Goal: Task Accomplishment & Management: Manage account settings

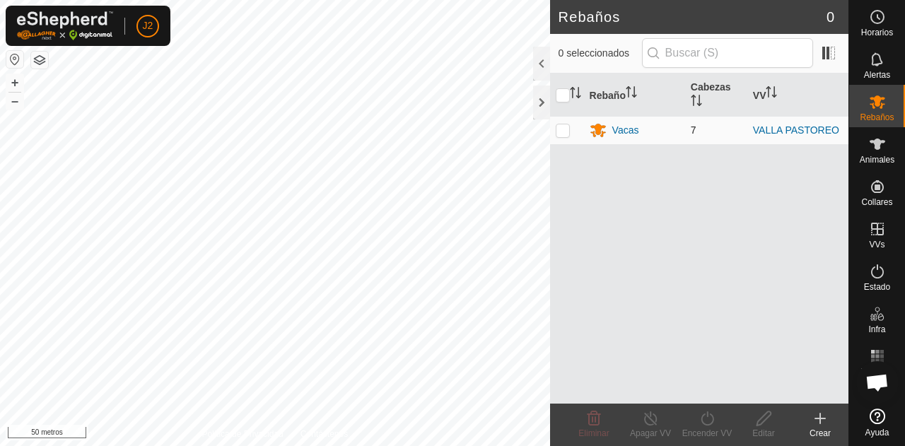
click at [723, 129] on td "7" at bounding box center [716, 130] width 62 height 28
click at [870, 155] on font "Animales" at bounding box center [877, 160] width 35 height 10
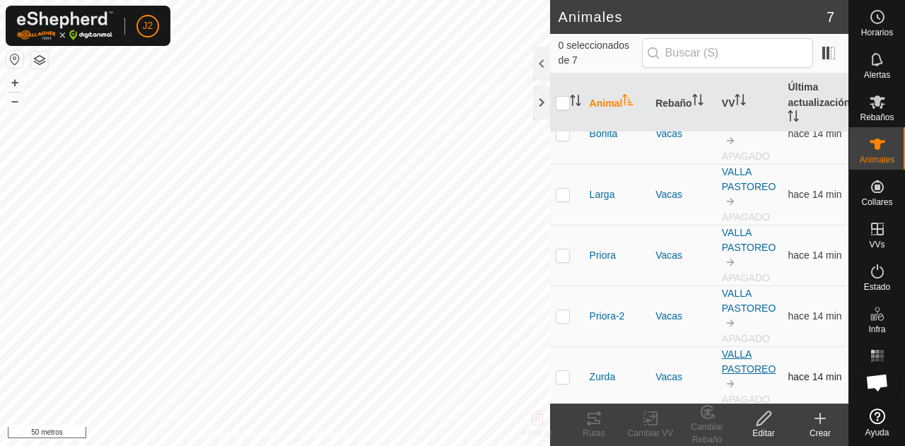
scroll to position [120, 0]
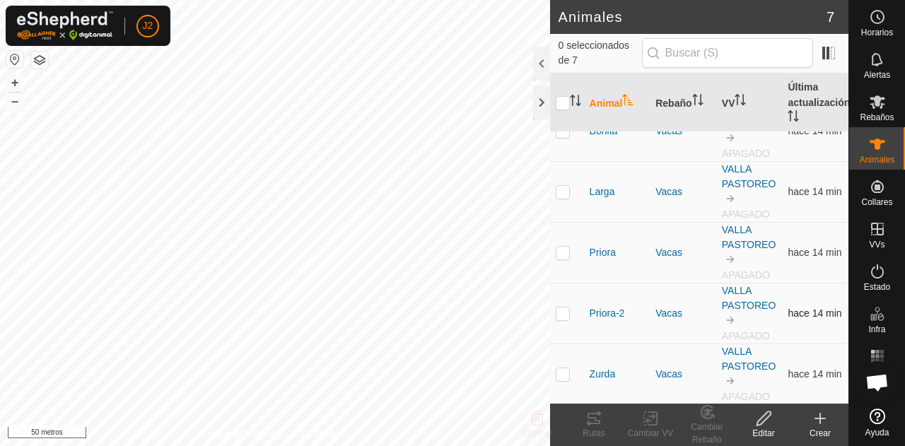
click at [722, 299] on td "VALLA PASTOREO APAGADO" at bounding box center [750, 314] width 66 height 61
click at [727, 304] on font "VALLA PASTOREO" at bounding box center [749, 298] width 54 height 26
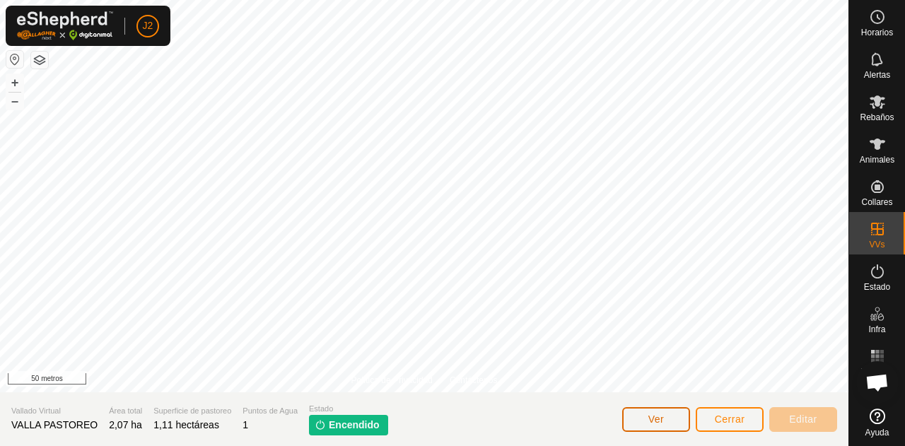
click at [673, 427] on button "Ver" at bounding box center [657, 419] width 68 height 25
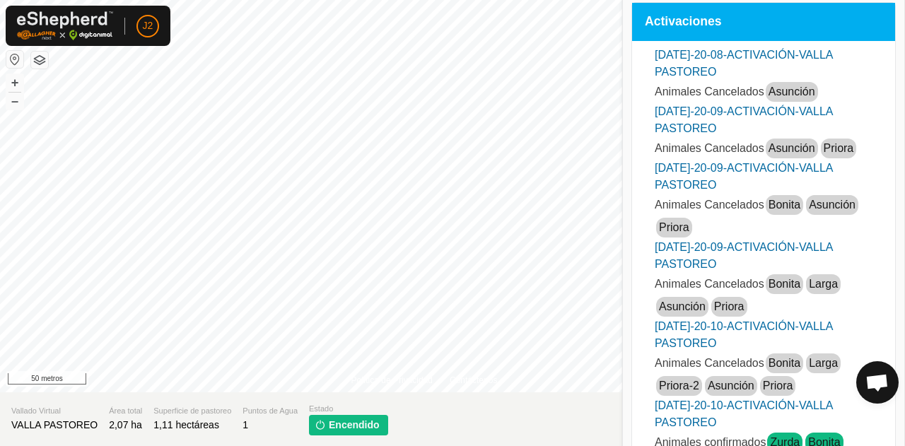
click at [771, 59] on font "[DATE]-20-08-ACTIVACIÓN-VALLA PASTOREO" at bounding box center [744, 63] width 178 height 29
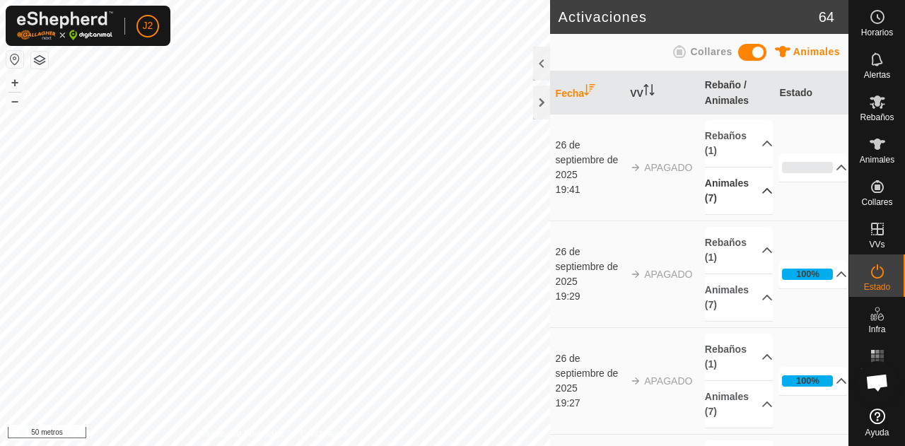
drag, startPoint x: 736, startPoint y: 193, endPoint x: 751, endPoint y: 193, distance: 14.1
click at [751, 193] on p-accordion-header "Animales (7)" at bounding box center [739, 191] width 68 height 47
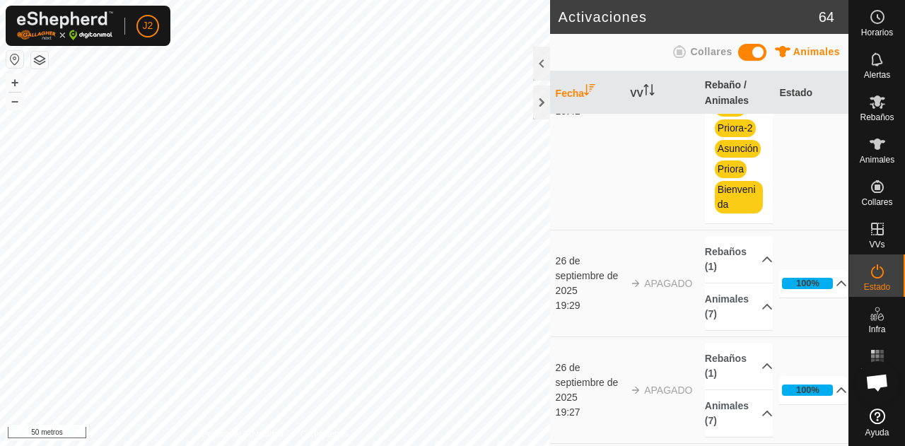
scroll to position [167, 0]
click at [817, 294] on p-accordion-header "100%" at bounding box center [814, 283] width 68 height 28
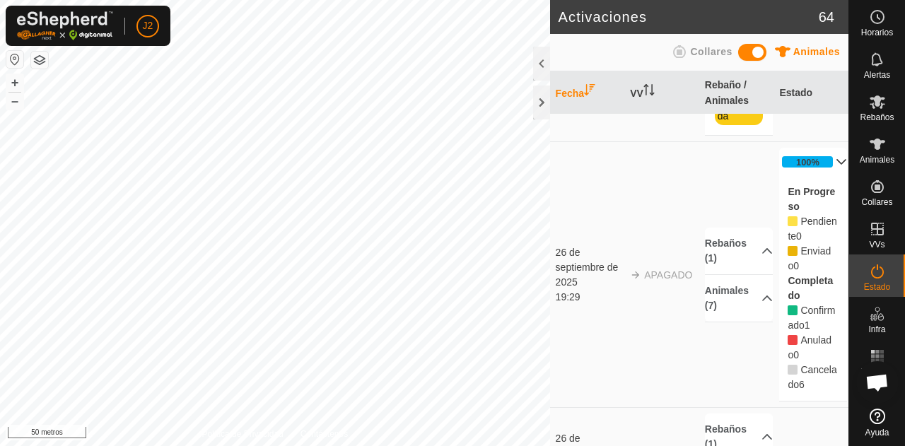
scroll to position [0, 0]
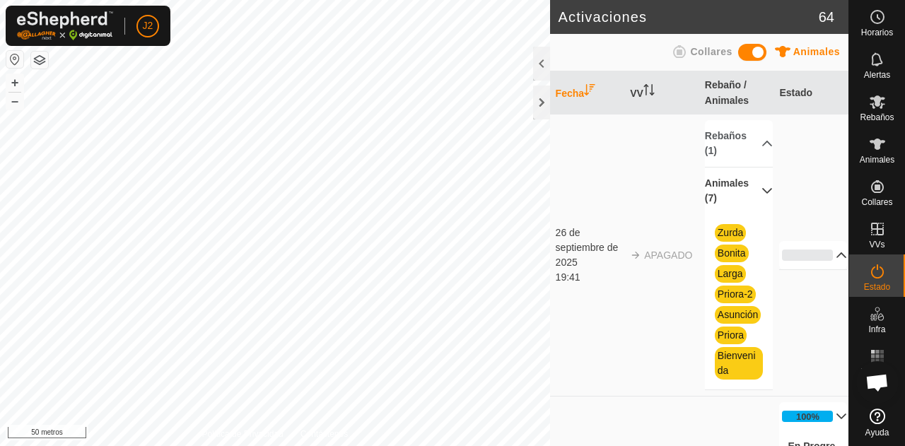
click at [801, 260] on p-accordion-header "0%" at bounding box center [814, 255] width 68 height 28
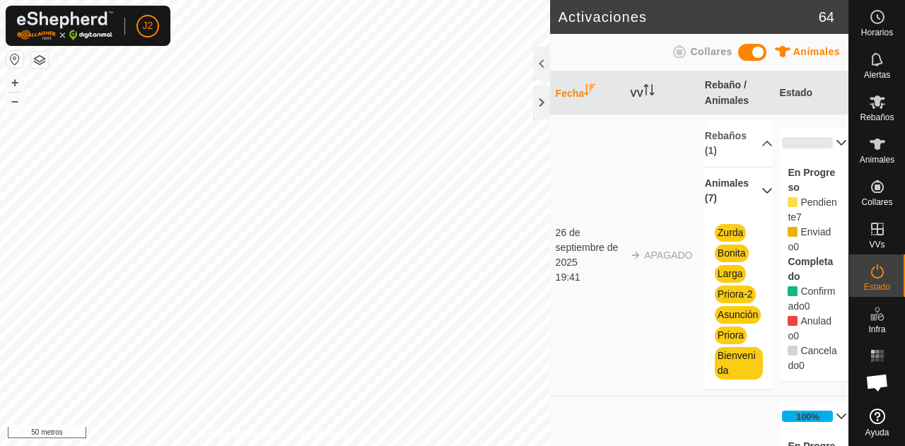
click at [790, 212] on div "Pendiente 7" at bounding box center [813, 210] width 51 height 30
click at [726, 193] on p-accordion-header "Animales (7)" at bounding box center [739, 191] width 68 height 47
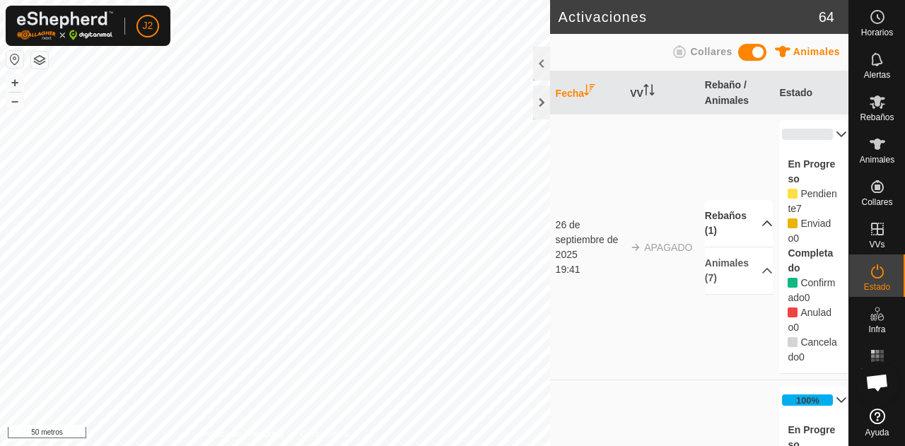
click at [734, 231] on p-accordion-header "Rebaños (1)" at bounding box center [739, 223] width 68 height 47
click at [754, 59] on span at bounding box center [753, 52] width 28 height 17
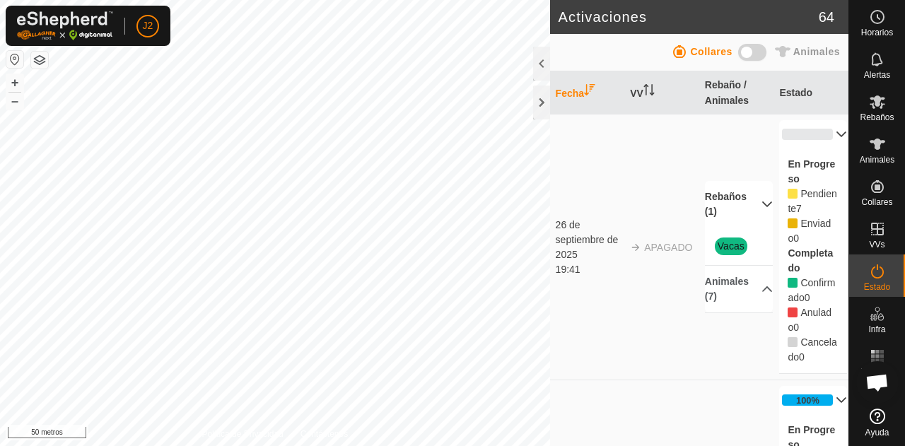
click at [745, 198] on p-accordion-header "Rebaños (1)" at bounding box center [739, 204] width 68 height 47
click at [754, 285] on p-accordion-header "Animales (7)" at bounding box center [739, 271] width 68 height 47
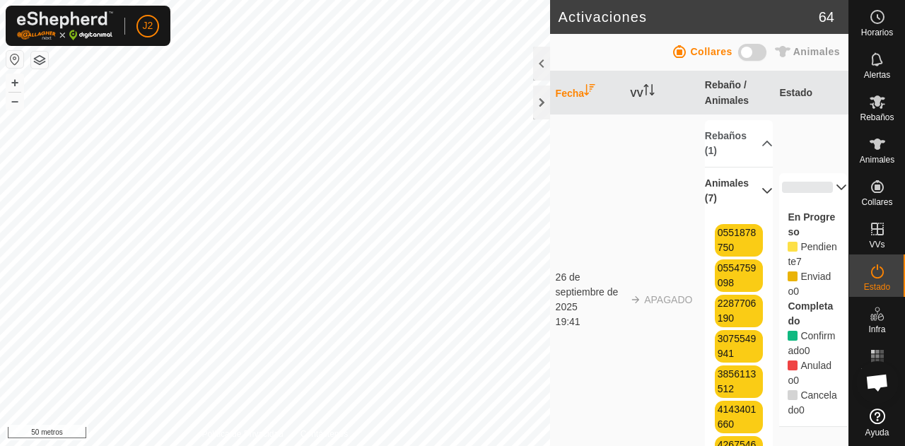
click at [748, 54] on span at bounding box center [753, 52] width 28 height 17
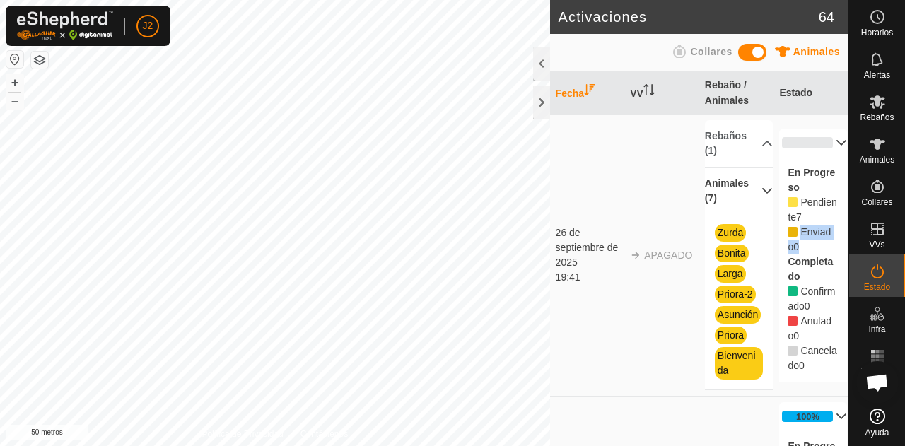
drag, startPoint x: 792, startPoint y: 241, endPoint x: 804, endPoint y: 254, distance: 17.5
click at [804, 254] on div "Enviado 0" at bounding box center [813, 240] width 51 height 30
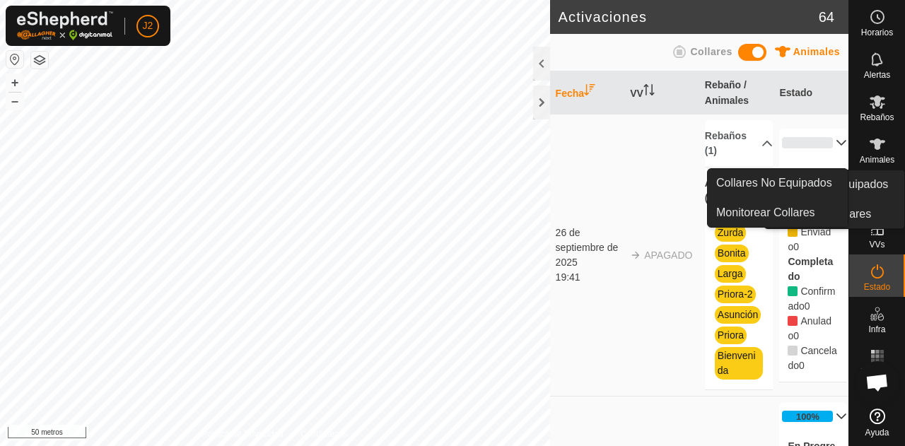
click at [883, 196] on es-neckbands-svg-icon at bounding box center [877, 186] width 25 height 23
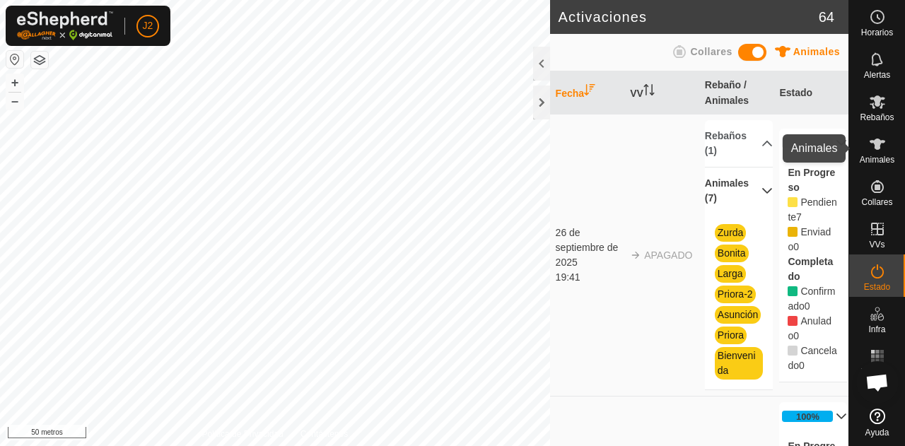
click at [882, 159] on font "Animales" at bounding box center [877, 160] width 35 height 10
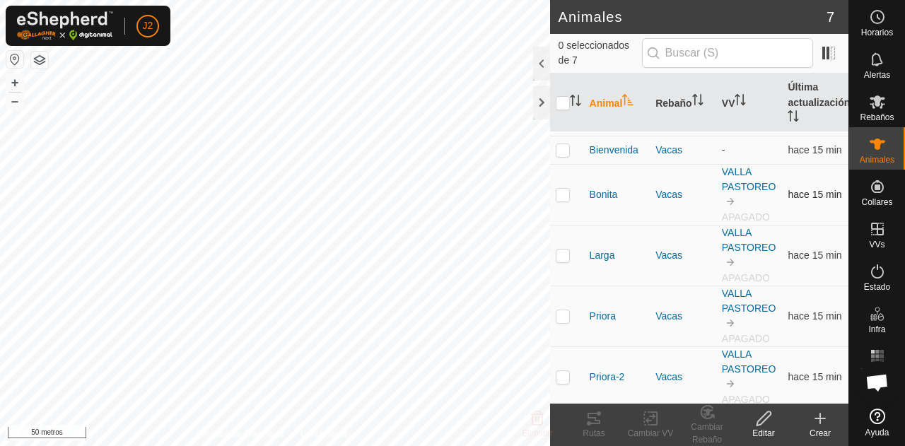
scroll to position [117, 0]
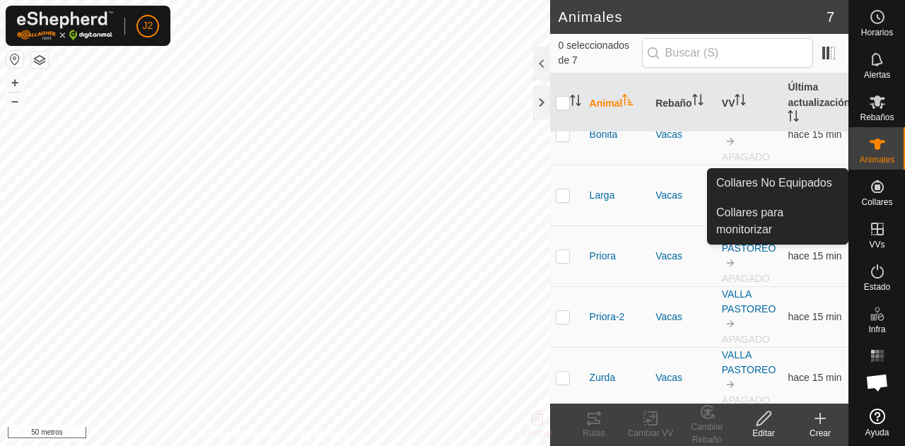
click at [764, 425] on icon at bounding box center [764, 418] width 18 height 17
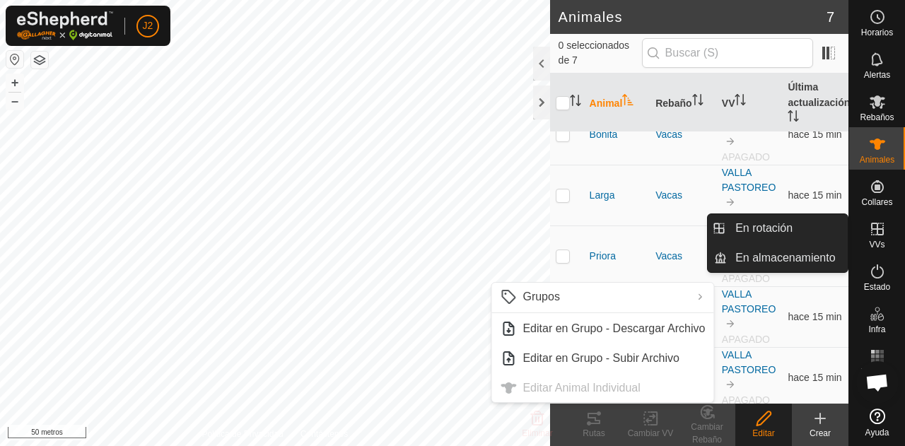
click at [880, 243] on font "VVs" at bounding box center [877, 245] width 16 height 10
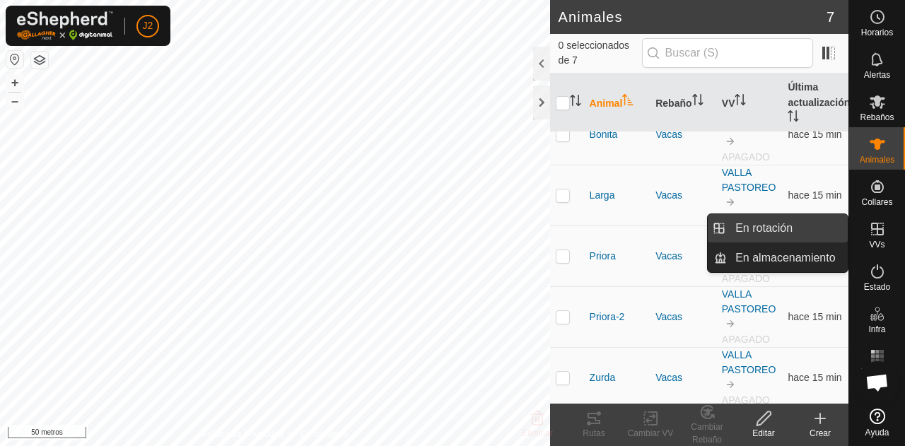
click at [789, 225] on link "En rotación" at bounding box center [787, 228] width 121 height 28
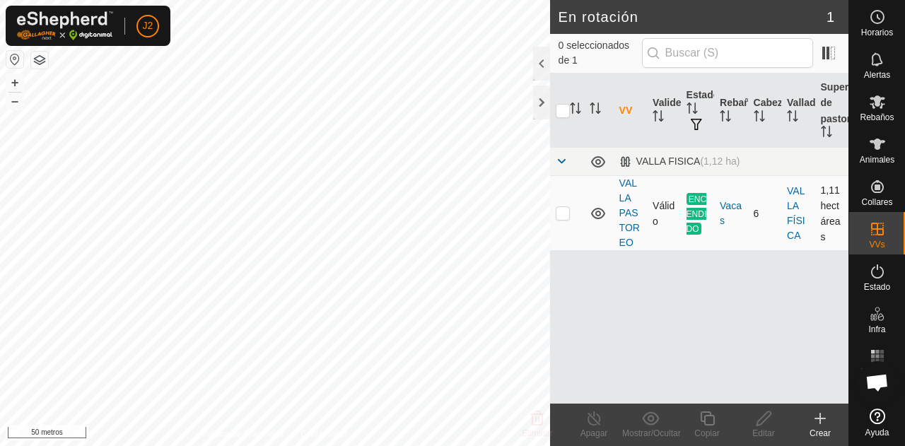
click at [690, 208] on td "ENCENDIDO" at bounding box center [697, 213] width 33 height 75
click at [627, 214] on font "VALLA PASTOREO" at bounding box center [630, 213] width 21 height 71
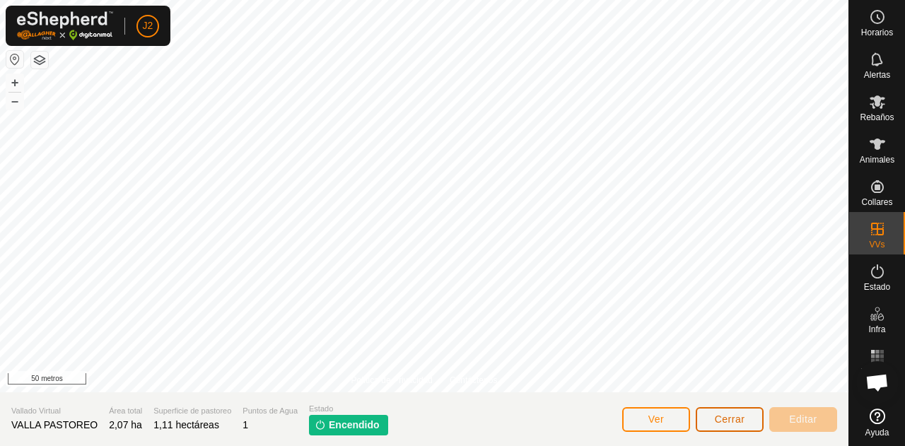
click at [748, 429] on button "Cerrar" at bounding box center [730, 419] width 68 height 25
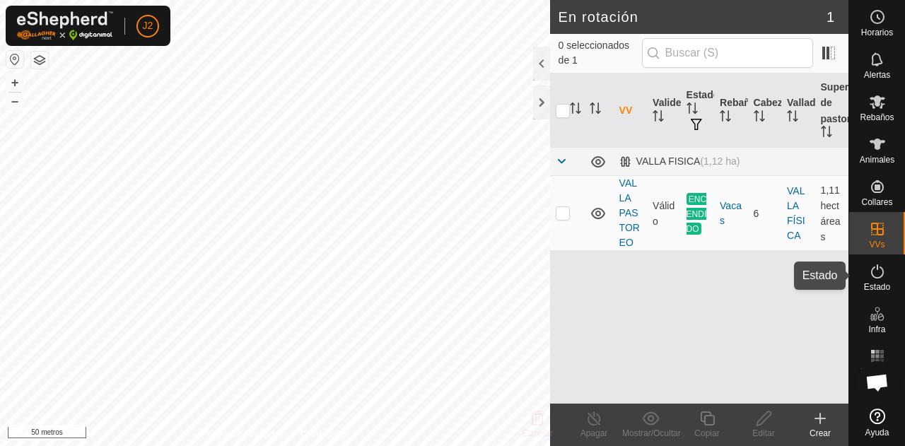
click at [872, 274] on icon at bounding box center [878, 272] width 13 height 14
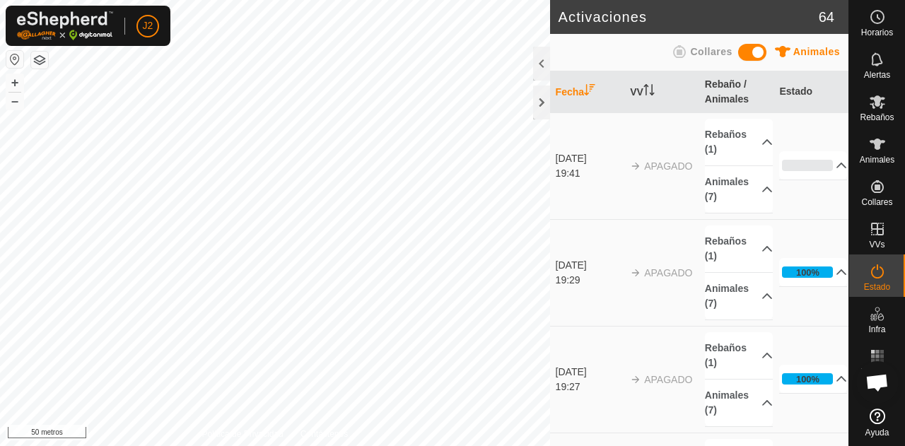
click at [872, 274] on icon at bounding box center [878, 272] width 13 height 14
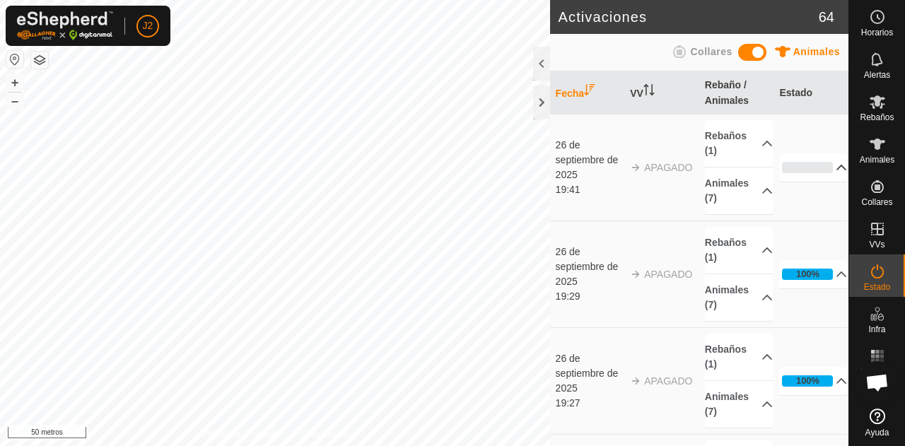
click at [791, 168] on p-accordion-header "0%" at bounding box center [814, 168] width 68 height 28
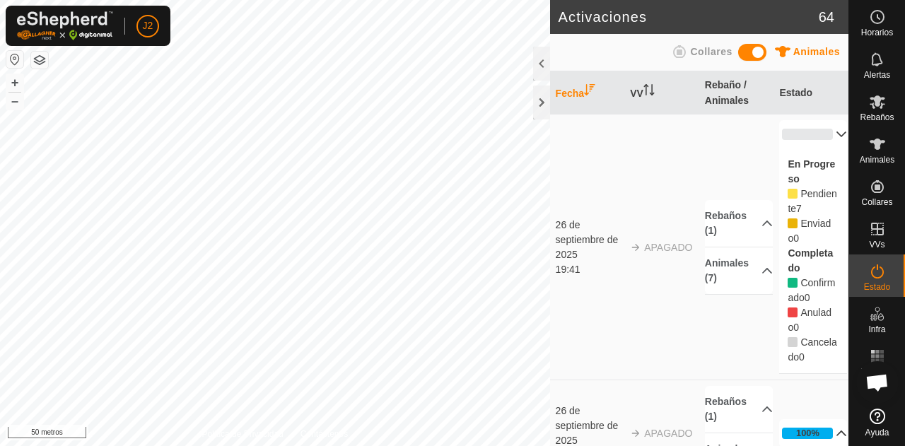
click at [801, 434] on p-accordion-header "100%" at bounding box center [814, 433] width 68 height 28
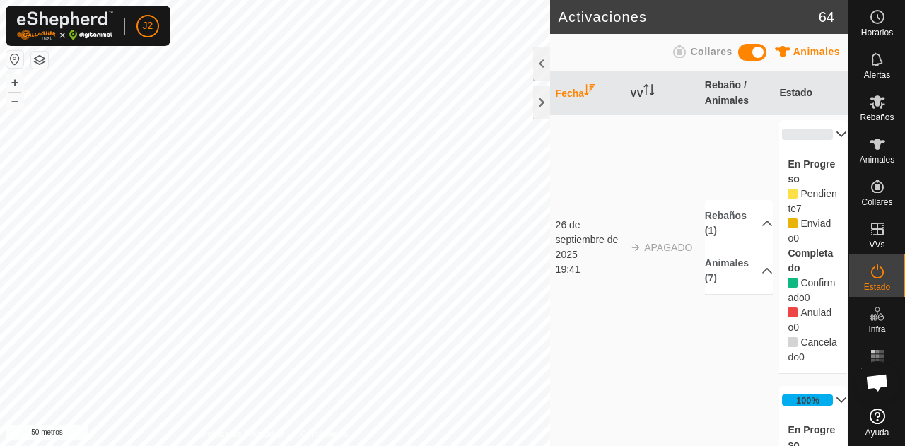
scroll to position [105, 0]
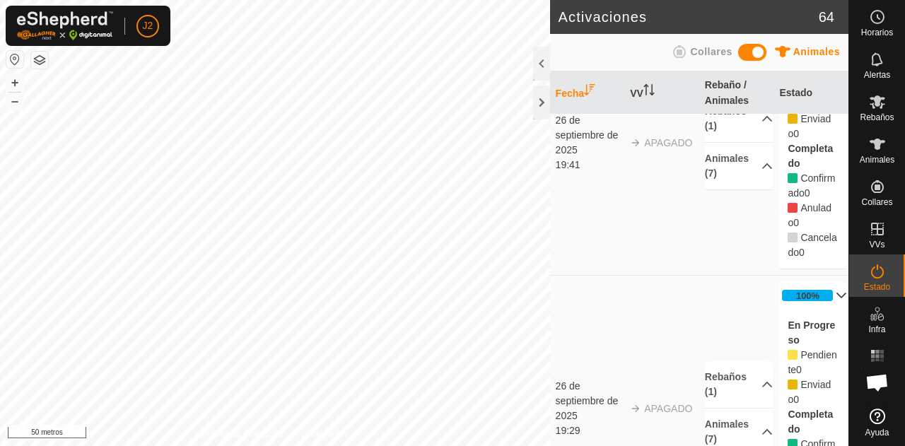
click at [804, 289] on p-accordion-header "100%" at bounding box center [814, 296] width 68 height 28
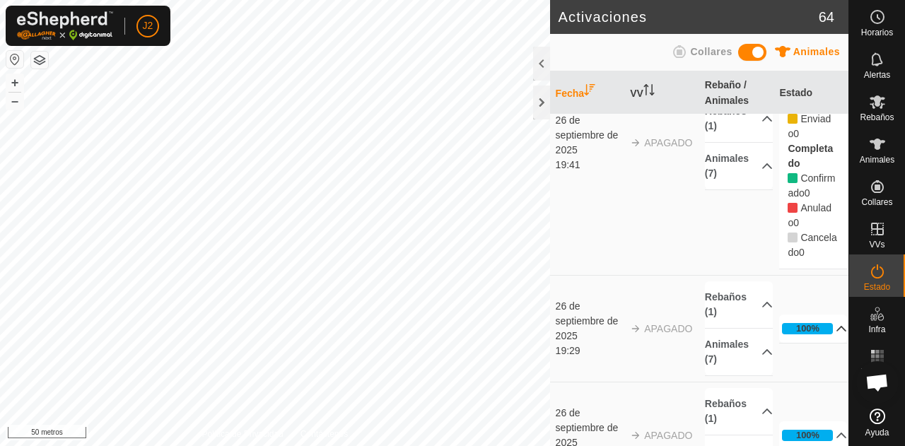
scroll to position [0, 0]
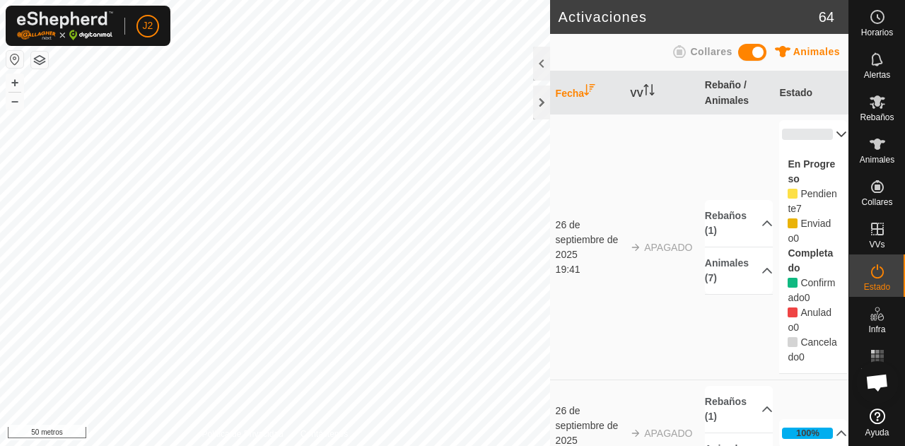
click at [797, 138] on p-accordion-header "0%" at bounding box center [814, 134] width 68 height 28
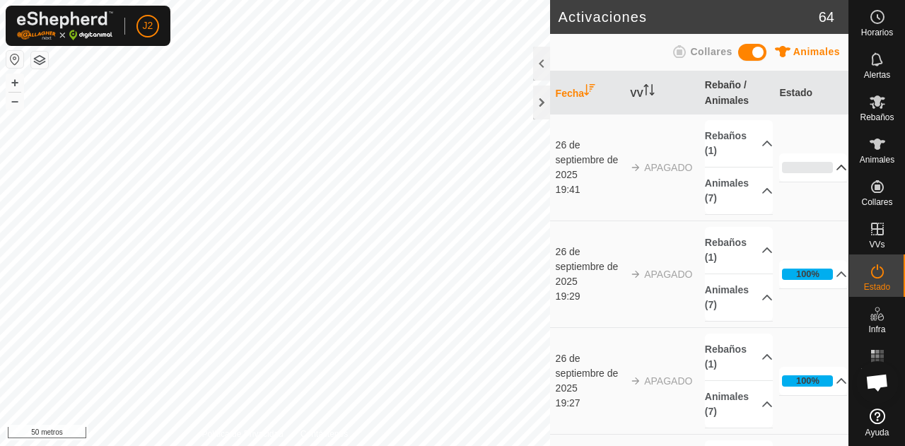
click at [795, 170] on p-accordion-header "0%" at bounding box center [814, 168] width 68 height 28
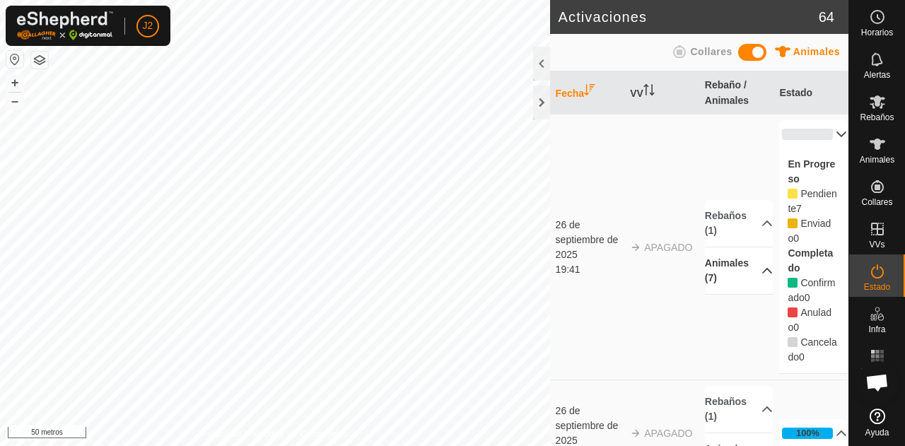
click at [721, 260] on p-accordion-header "Animales (7)" at bounding box center [739, 271] width 68 height 47
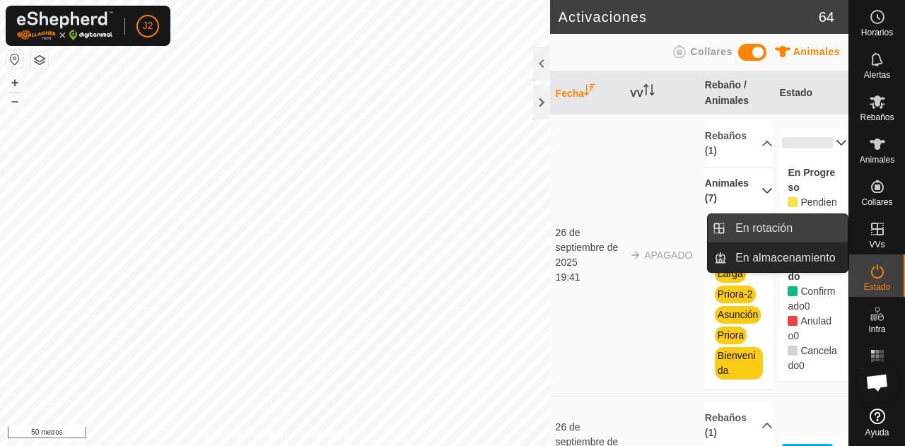
click at [826, 227] on link "En rotación" at bounding box center [787, 228] width 121 height 28
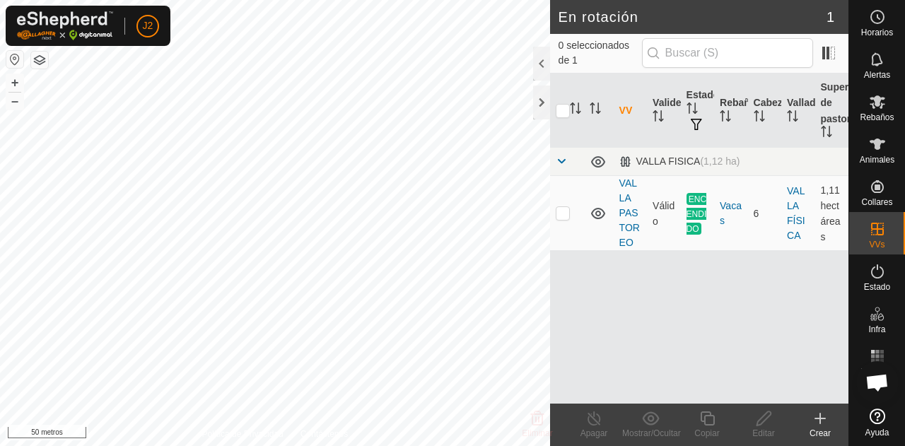
click at [816, 430] on font "Crear" at bounding box center [820, 434] width 21 height 10
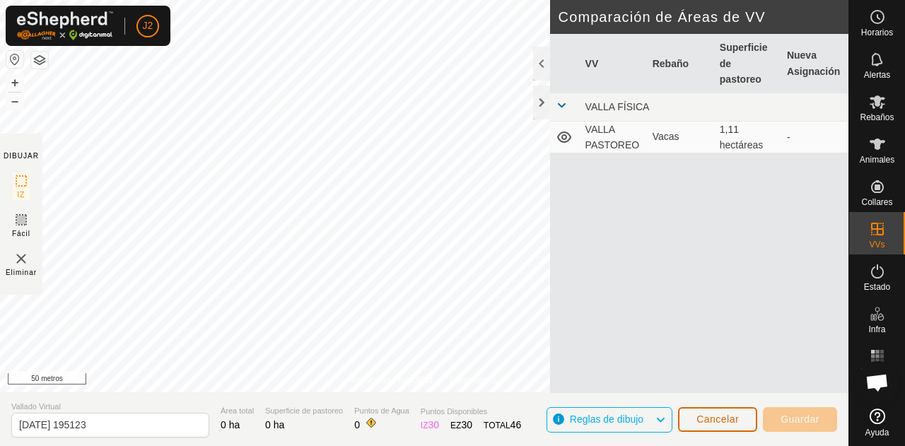
click at [722, 424] on font "Cancelar" at bounding box center [718, 419] width 42 height 11
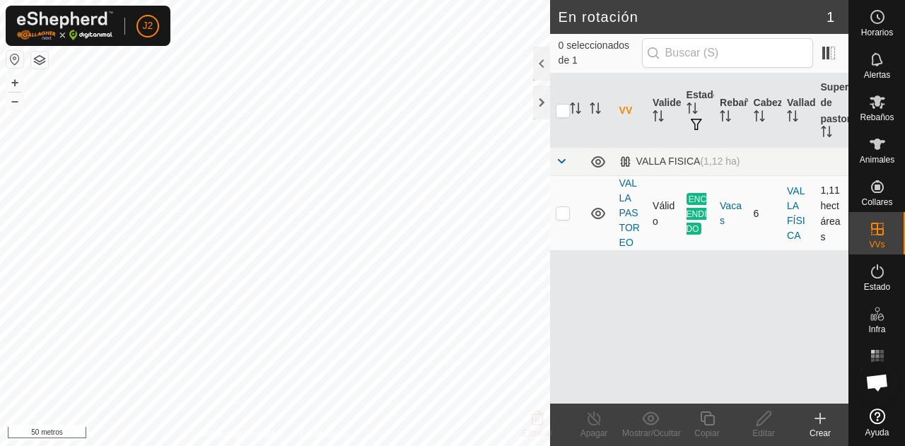
click at [693, 221] on td "ENCENDIDO" at bounding box center [697, 213] width 33 height 75
click at [629, 209] on font "VALLA PASTOREO" at bounding box center [630, 213] width 21 height 71
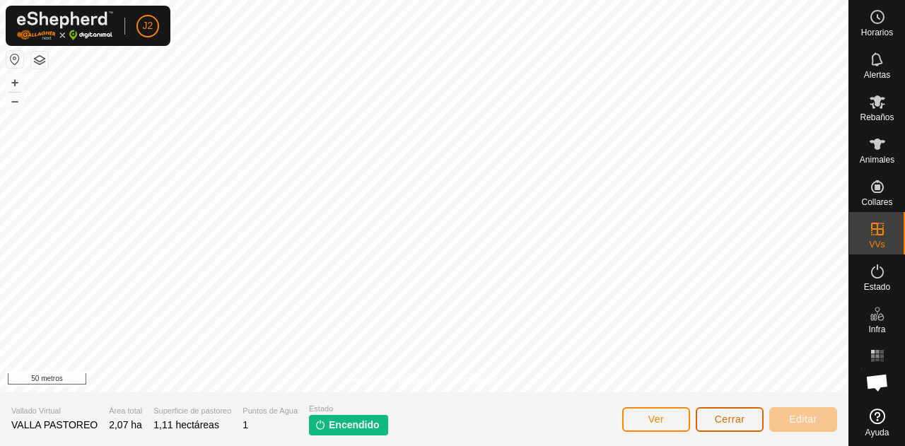
click at [751, 421] on button "Cerrar" at bounding box center [730, 419] width 68 height 25
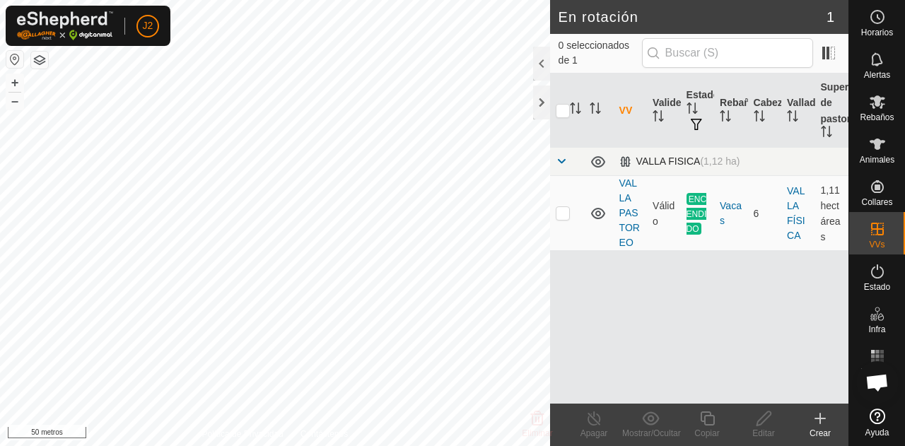
click at [668, 171] on td "VALLA FISICA (1,12 ha)" at bounding box center [731, 162] width 235 height 28
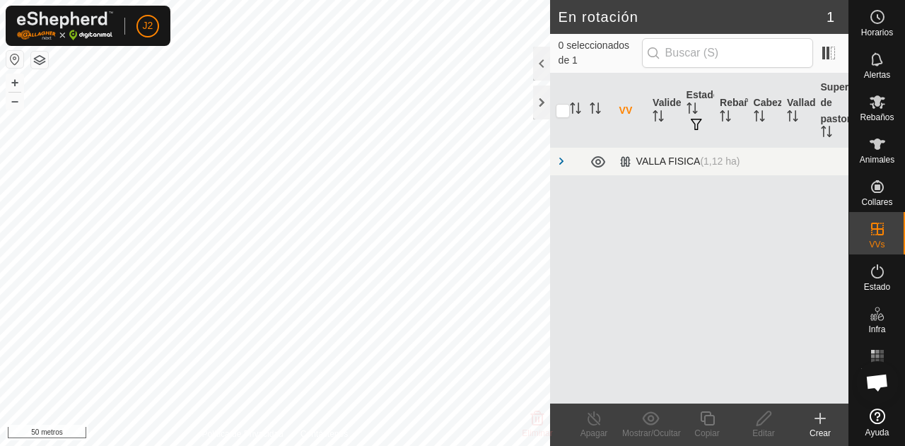
click at [668, 171] on td "VALLA FISICA (1,12 ha)" at bounding box center [731, 162] width 235 height 28
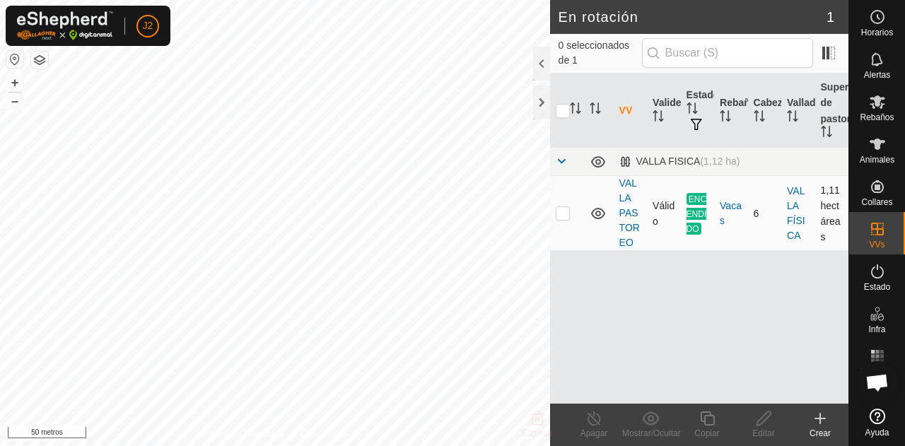
click at [603, 214] on icon at bounding box center [598, 213] width 17 height 17
click at [623, 212] on font "VALLA PASTOREO" at bounding box center [630, 213] width 21 height 71
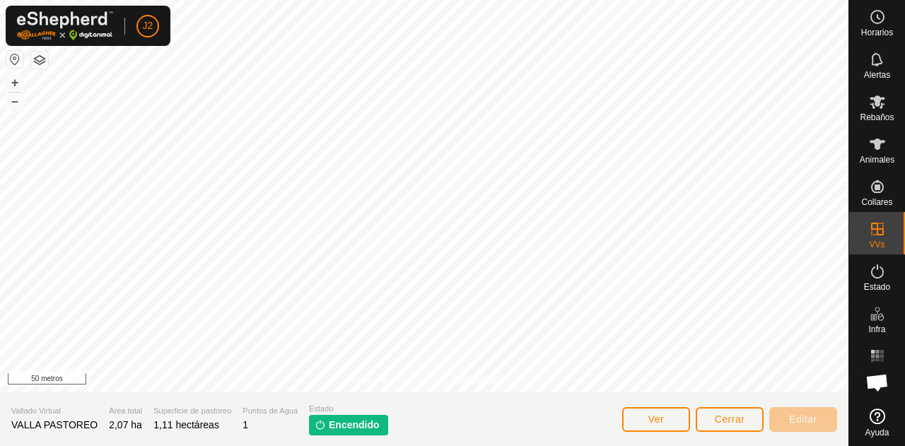
click at [345, 425] on font "Encendido" at bounding box center [354, 424] width 51 height 11
click at [747, 400] on section "Vallado Virtual VALLA PASTOREO Área total 2,07 ha Superficie de pastoreo 1,11 h…" at bounding box center [424, 420] width 849 height 54
click at [738, 411] on button "Cerrar" at bounding box center [730, 419] width 68 height 25
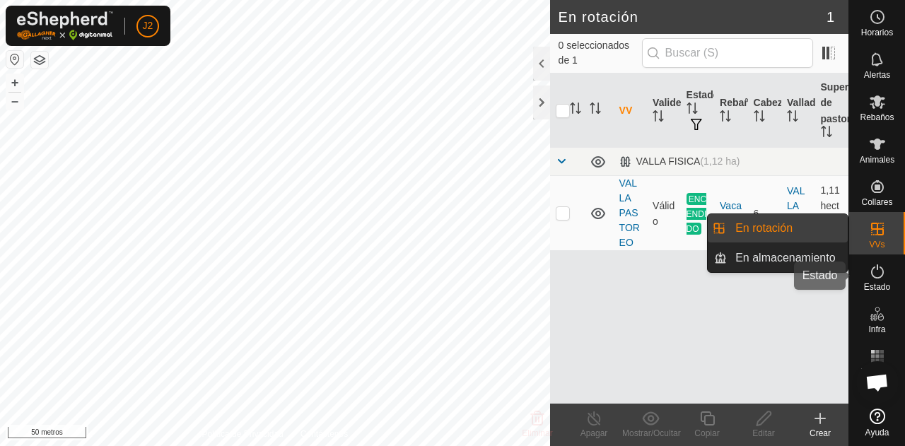
click at [873, 274] on icon at bounding box center [877, 271] width 17 height 17
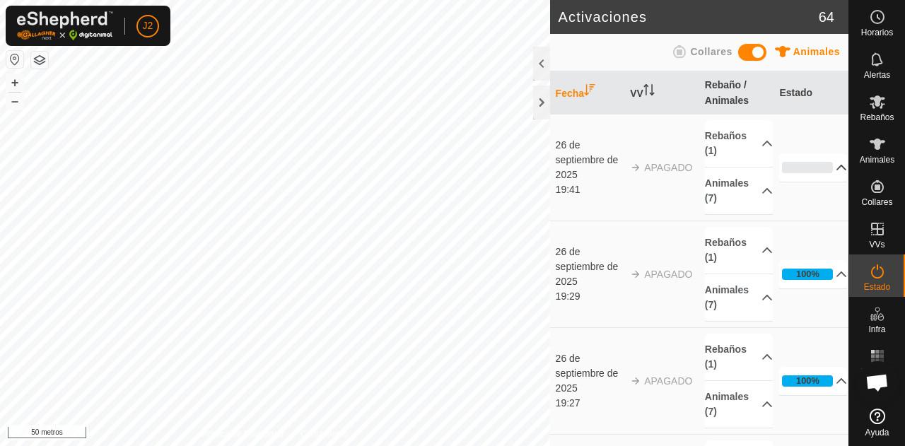
click at [792, 166] on p-accordion-header "0%" at bounding box center [814, 168] width 68 height 28
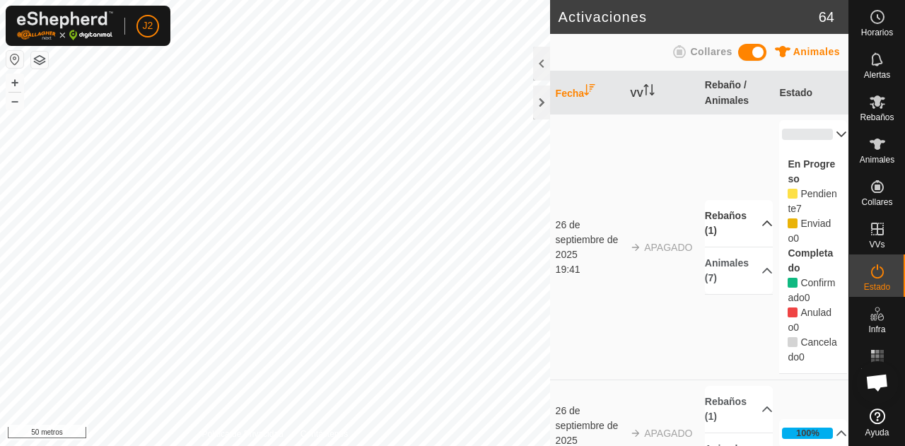
click at [741, 234] on p-accordion-header "Rebaños (1)" at bounding box center [739, 223] width 68 height 47
click at [741, 290] on p-accordion-header "Animales (7)" at bounding box center [739, 289] width 68 height 47
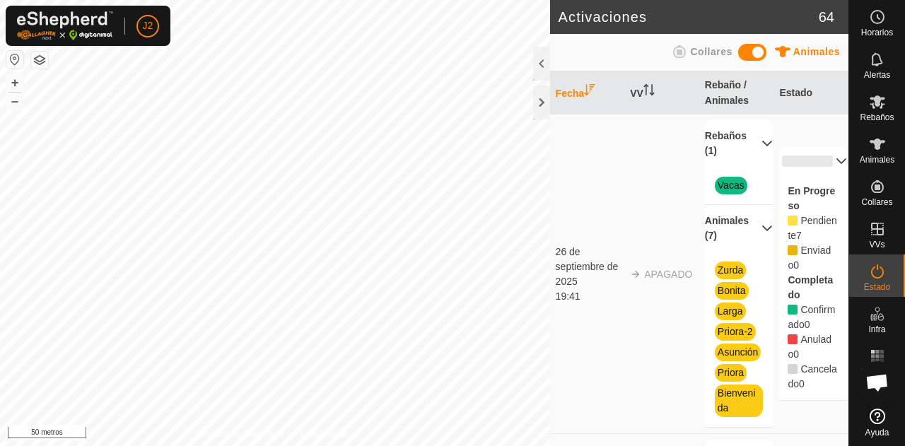
click at [758, 51] on span at bounding box center [753, 52] width 28 height 17
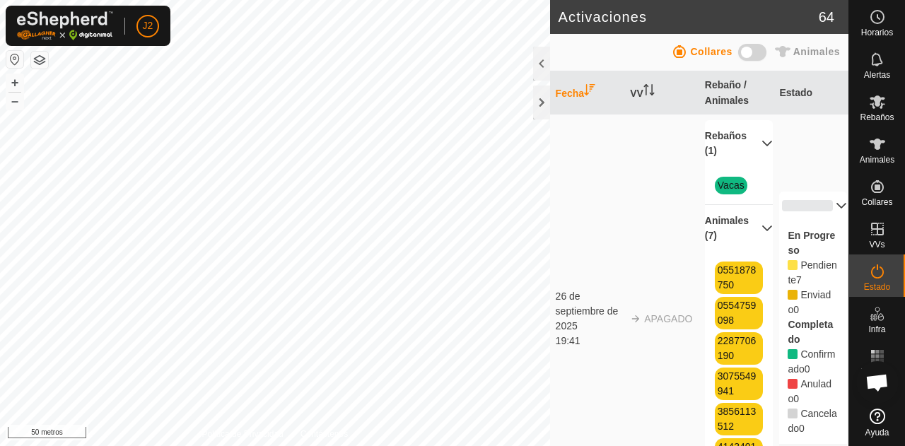
click at [743, 50] on span at bounding box center [753, 52] width 28 height 17
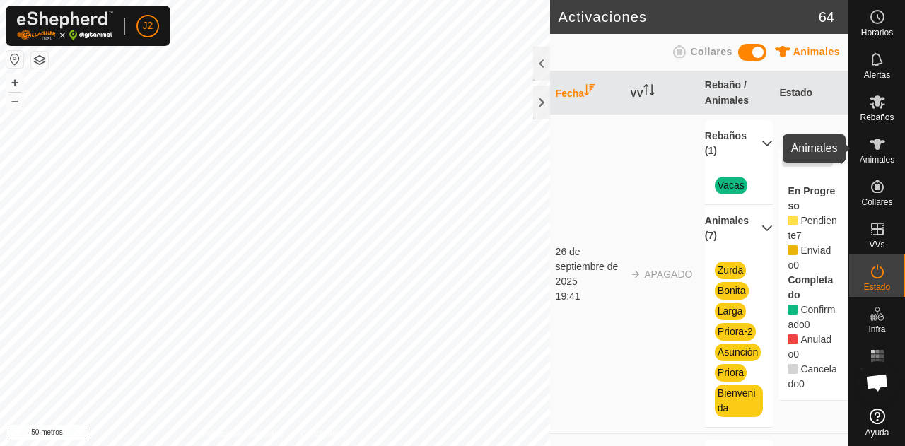
click at [877, 141] on icon at bounding box center [878, 144] width 16 height 11
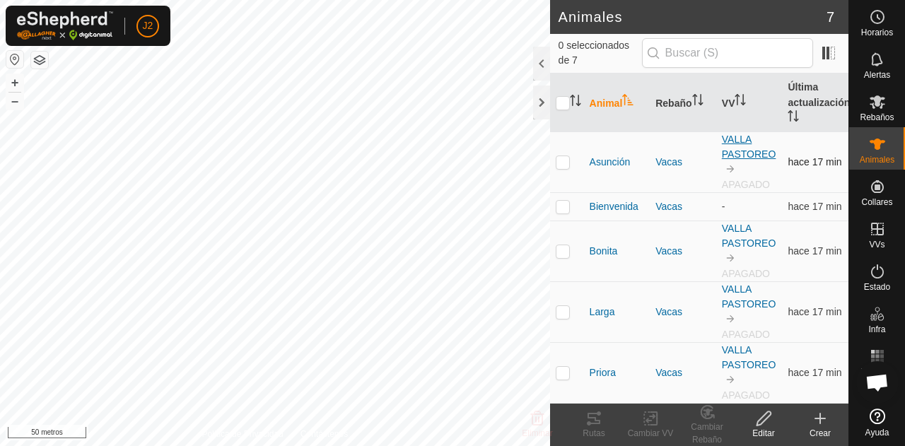
click at [729, 156] on font "VALLA PASTOREO" at bounding box center [749, 147] width 54 height 26
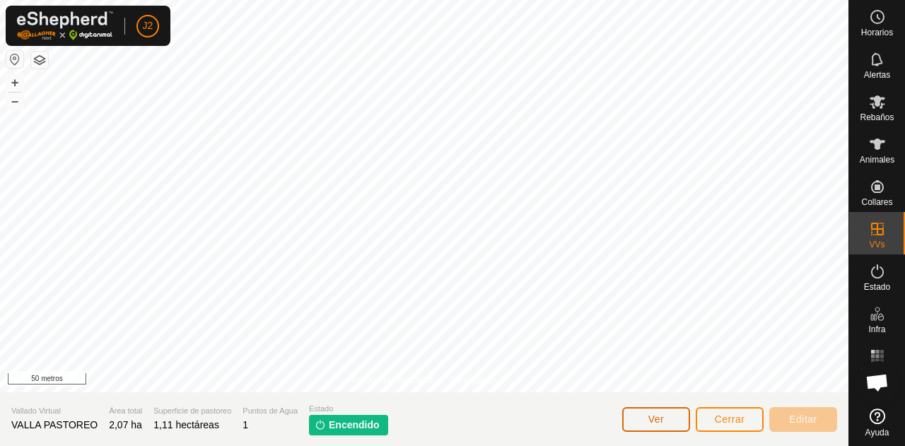
click at [654, 415] on font "Ver" at bounding box center [657, 419] width 16 height 11
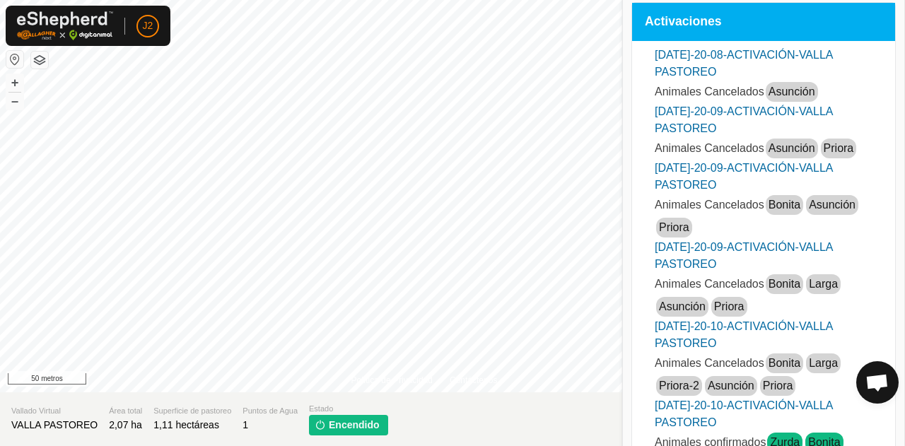
scroll to position [1, 0]
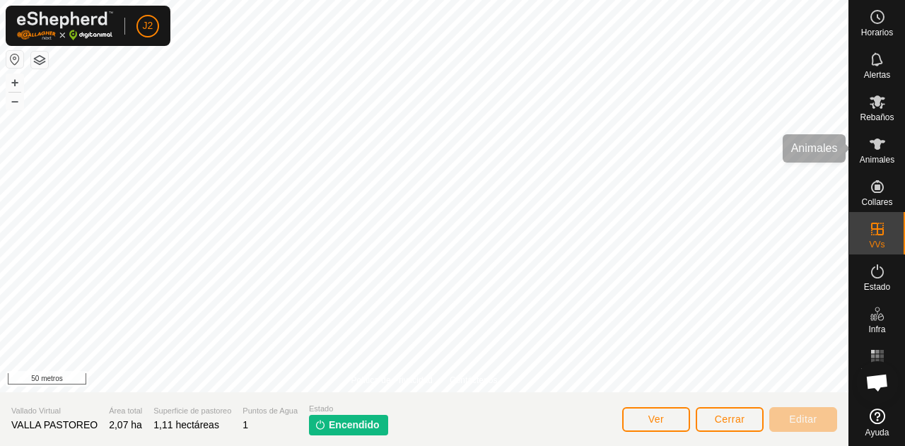
click at [884, 154] on es-animals-svg-icon at bounding box center [877, 144] width 25 height 23
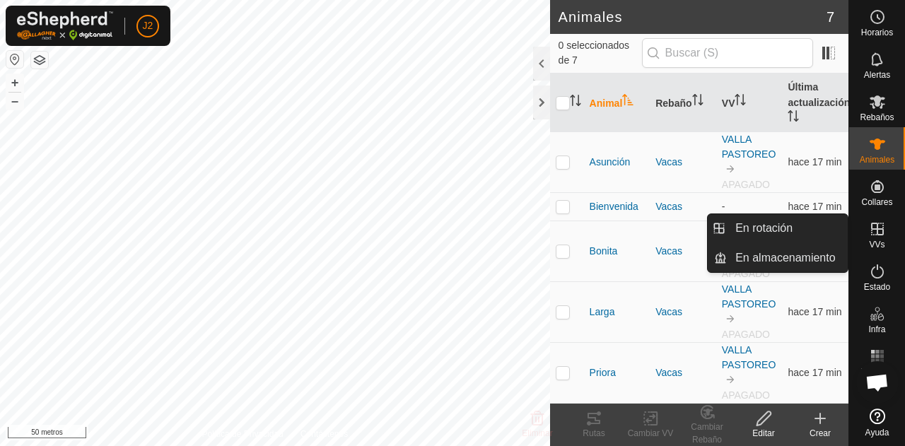
click at [884, 226] on icon at bounding box center [877, 229] width 17 height 17
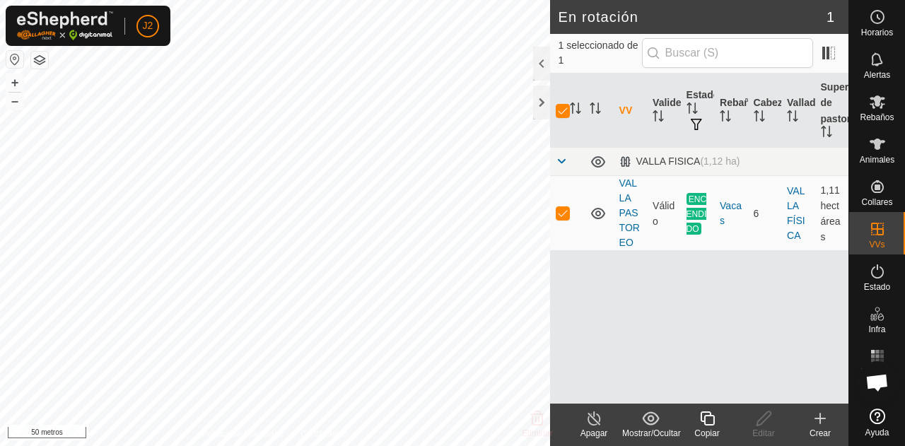
click at [595, 415] on icon at bounding box center [595, 418] width 18 height 17
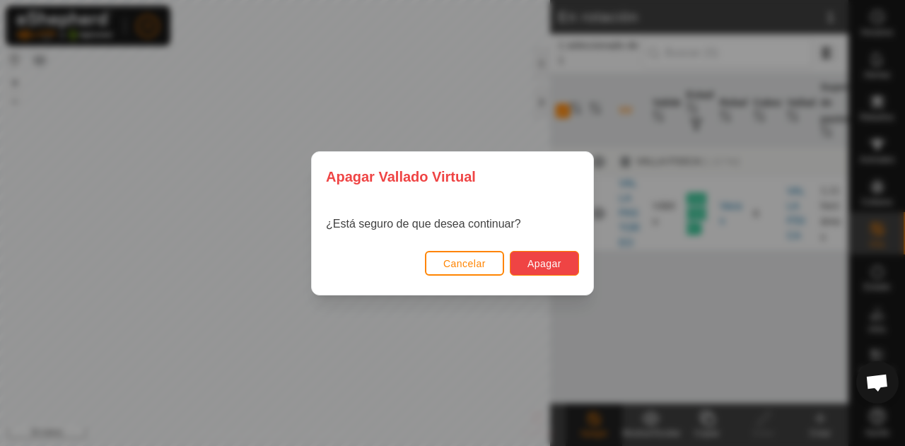
click at [554, 254] on button "Apagar" at bounding box center [544, 263] width 69 height 25
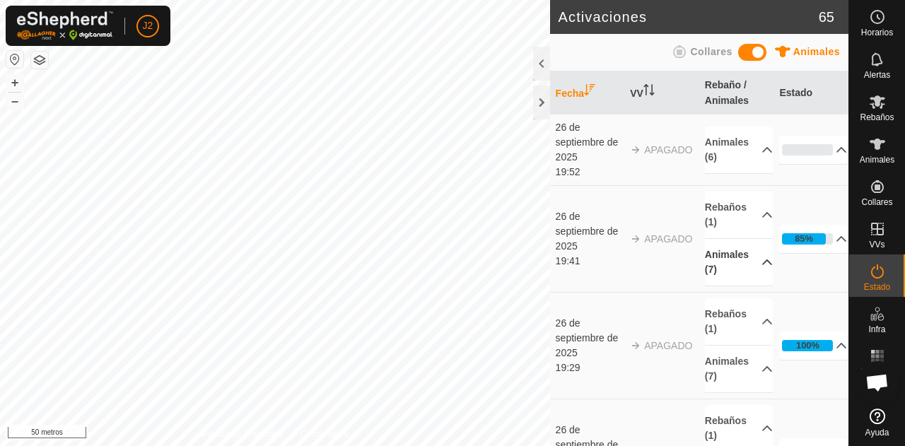
click at [751, 267] on p-accordion-header "Animales (7)" at bounding box center [739, 262] width 68 height 47
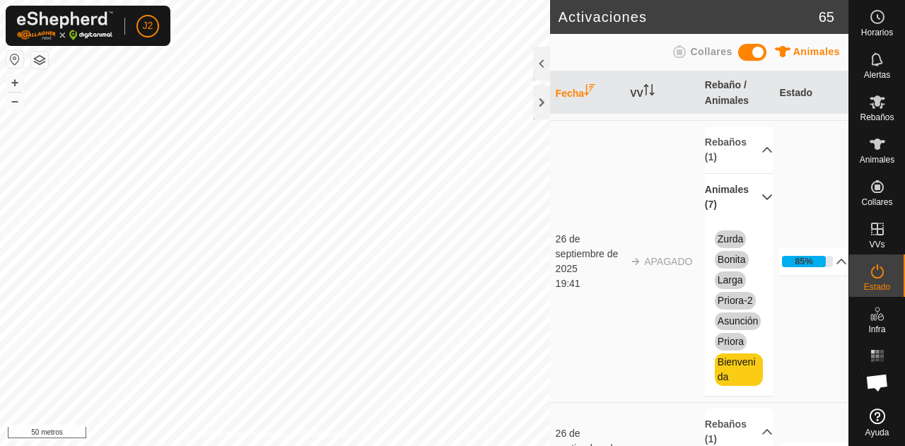
scroll to position [66, 0]
click at [732, 381] on span "Bienvenida" at bounding box center [739, 368] width 48 height 33
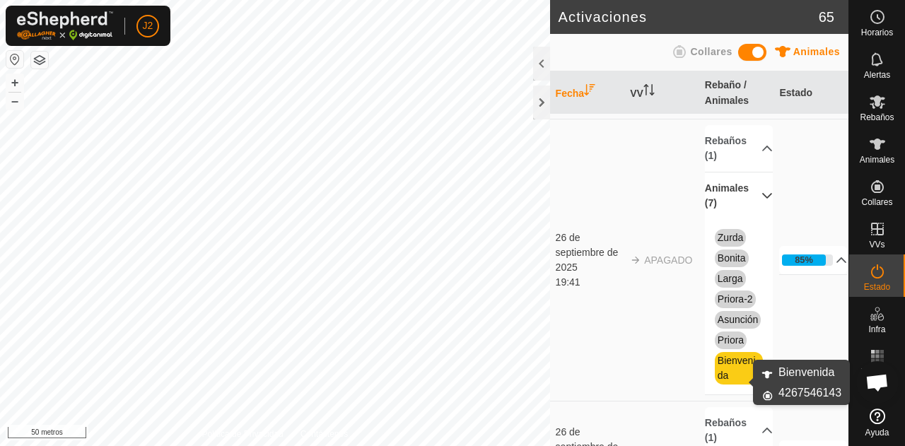
click at [746, 371] on font "Bienvenida" at bounding box center [737, 368] width 38 height 26
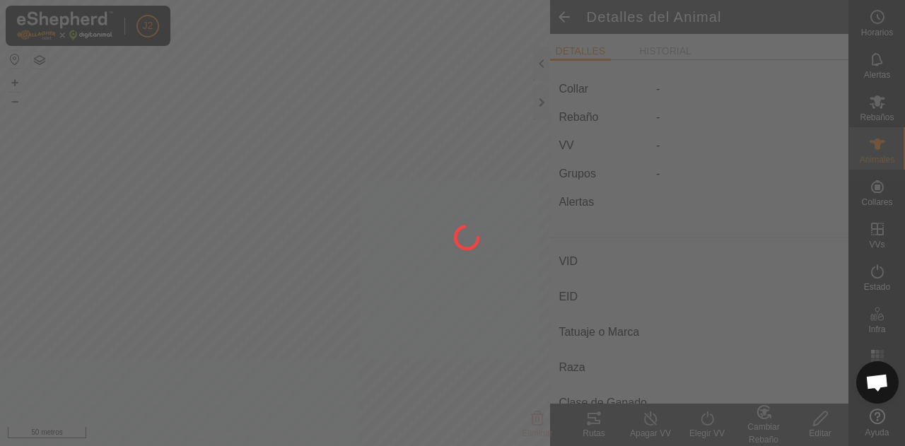
type input "Bienvenida"
type input "-"
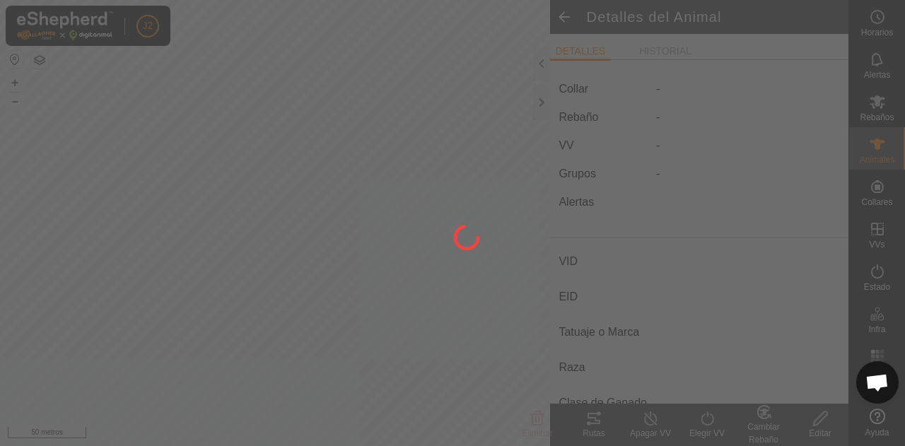
type input "0 kg"
type input "-"
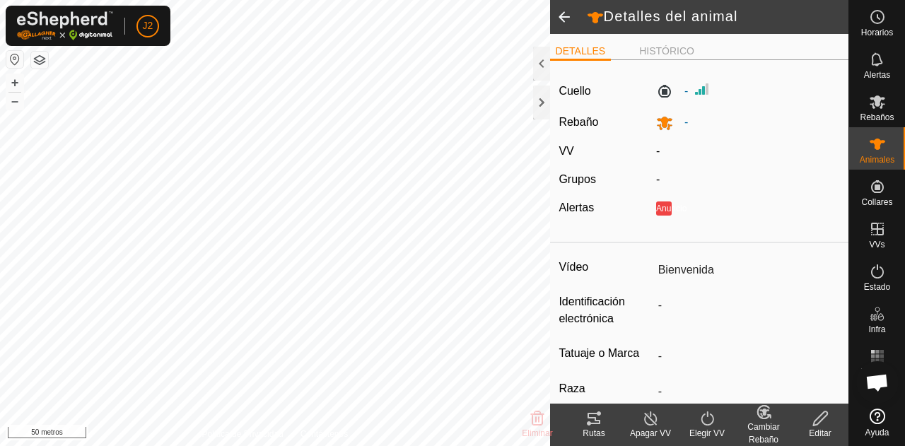
click at [562, 19] on span at bounding box center [564, 17] width 28 height 34
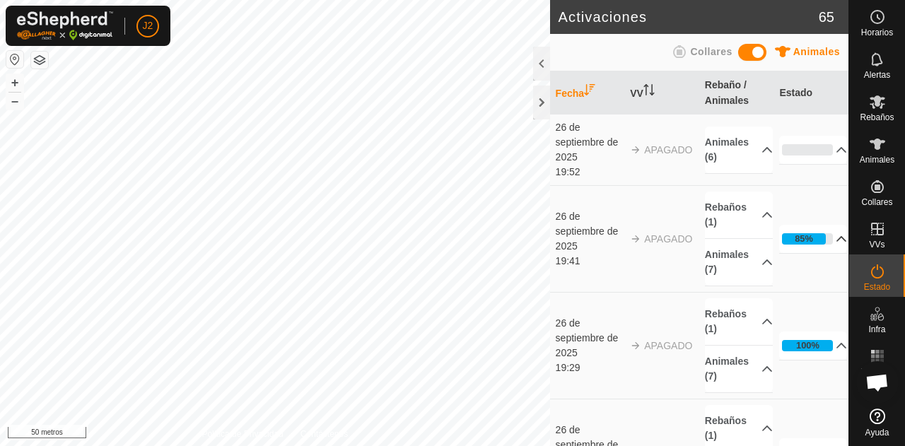
click at [819, 235] on p-accordion-header "85%" at bounding box center [814, 239] width 68 height 28
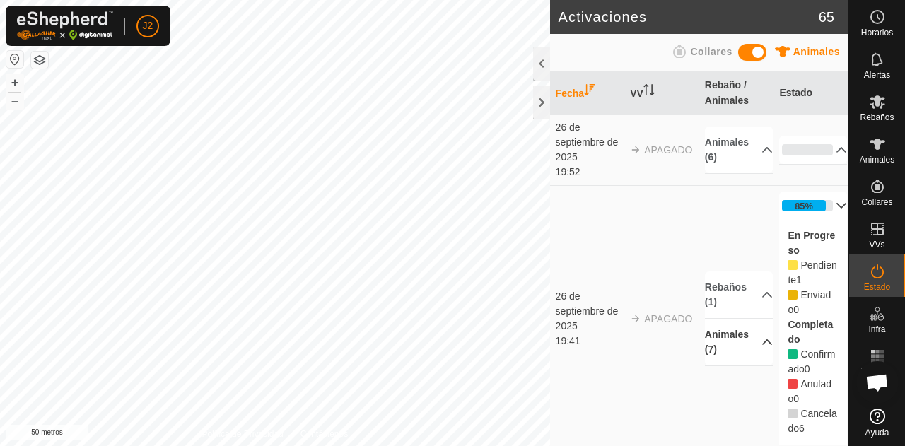
click at [733, 341] on p-accordion-header "Animales (7)" at bounding box center [739, 342] width 68 height 47
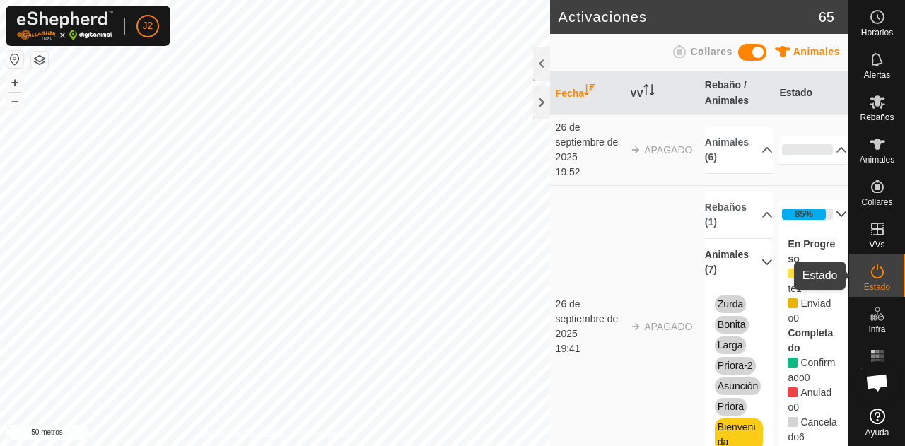
click at [884, 279] on icon at bounding box center [877, 271] width 17 height 17
click at [813, 214] on p-accordion-header "85%" at bounding box center [814, 214] width 68 height 28
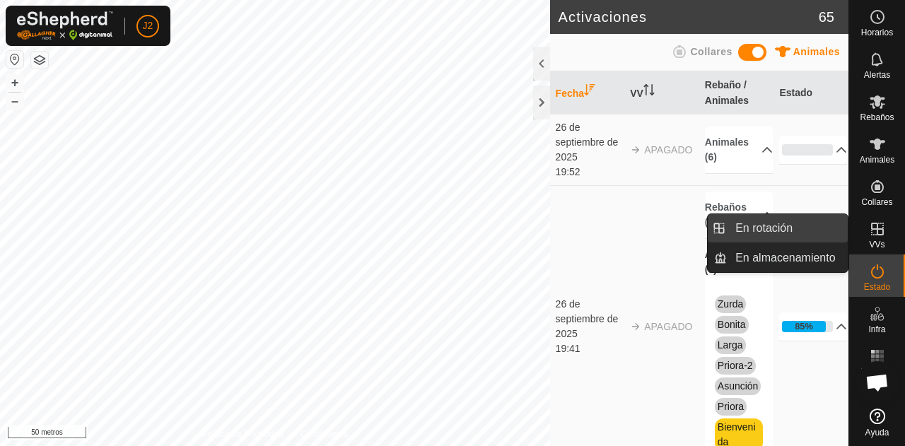
click at [799, 234] on link "En rotación" at bounding box center [787, 228] width 121 height 28
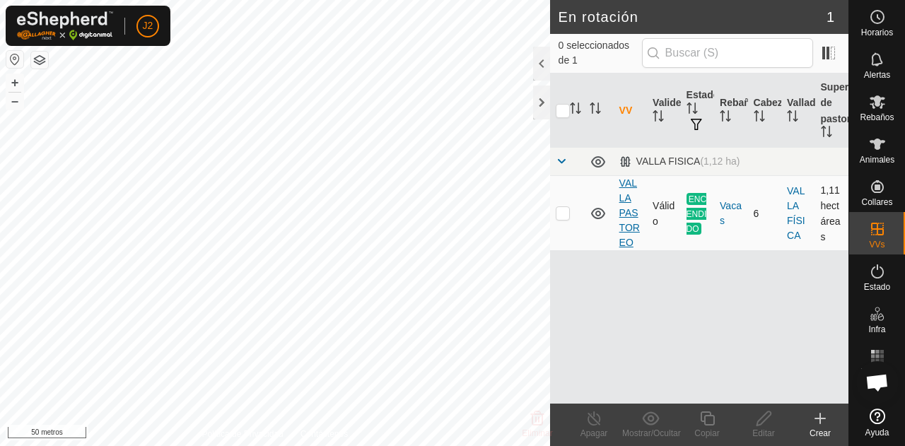
click at [625, 226] on font "VALLA PASTOREO" at bounding box center [630, 213] width 21 height 71
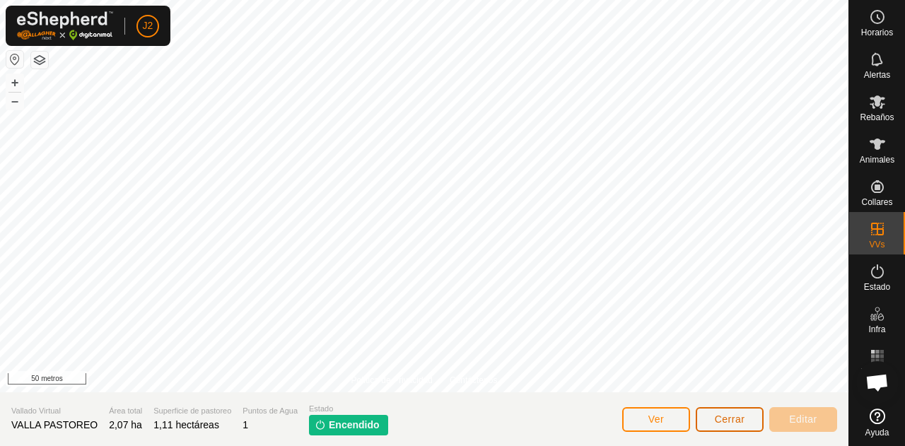
click at [709, 415] on button "Cerrar" at bounding box center [730, 419] width 68 height 25
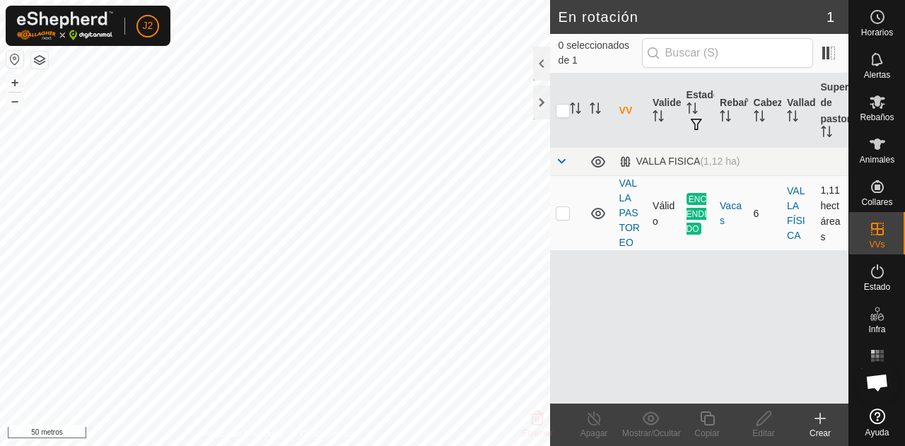
click at [630, 235] on td "VALLA PASTOREO" at bounding box center [630, 213] width 33 height 75
click at [627, 218] on font "VALLA PASTOREO" at bounding box center [630, 213] width 21 height 71
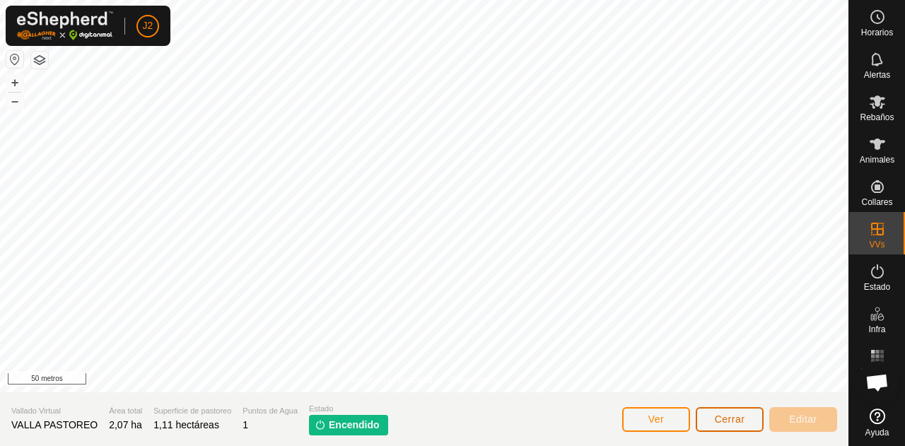
click at [733, 425] on button "Cerrar" at bounding box center [730, 419] width 68 height 25
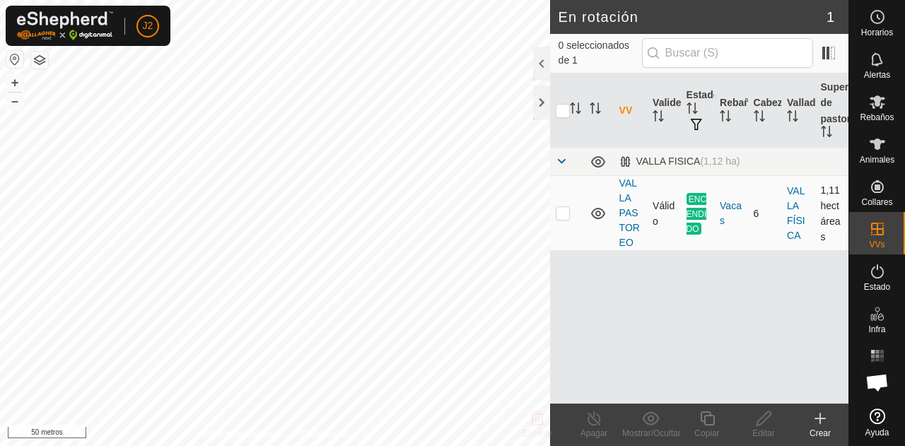
click at [705, 204] on font "ENCENDIDO" at bounding box center [697, 214] width 21 height 40
click at [693, 204] on font "ENCENDIDO" at bounding box center [697, 214] width 21 height 40
click at [884, 285] on font "Estado" at bounding box center [877, 287] width 26 height 10
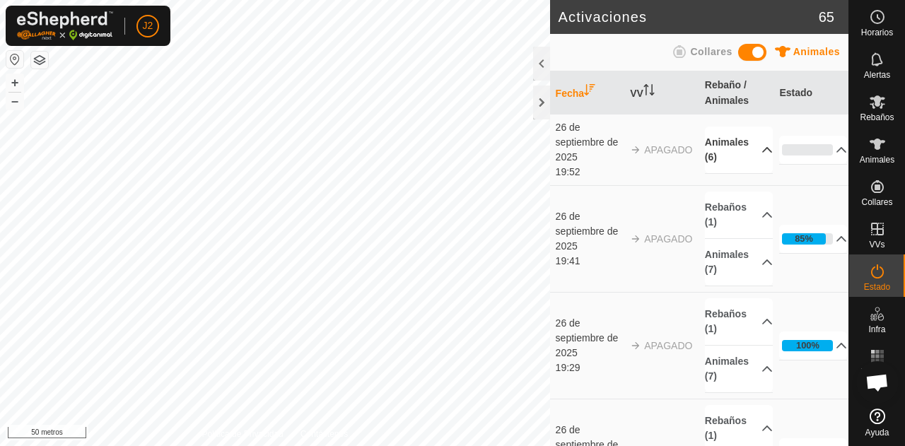
click at [729, 156] on p-accordion-header "Animales (6)" at bounding box center [739, 150] width 68 height 47
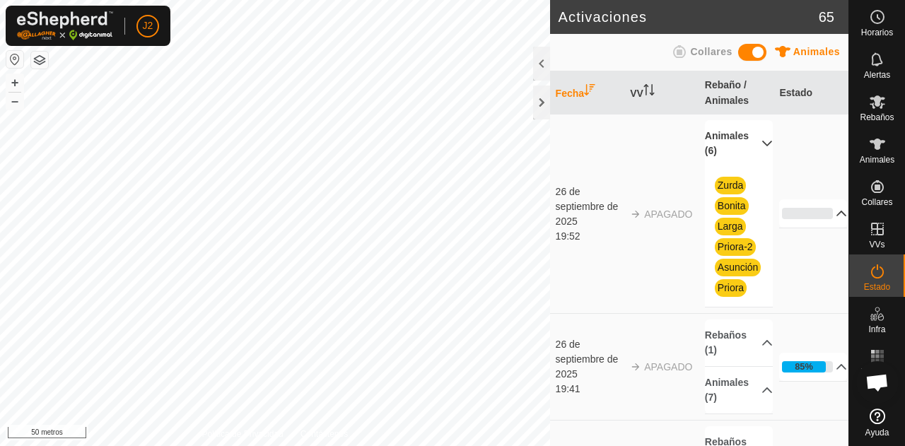
click at [810, 221] on p-accordion-header "0%" at bounding box center [814, 213] width 68 height 28
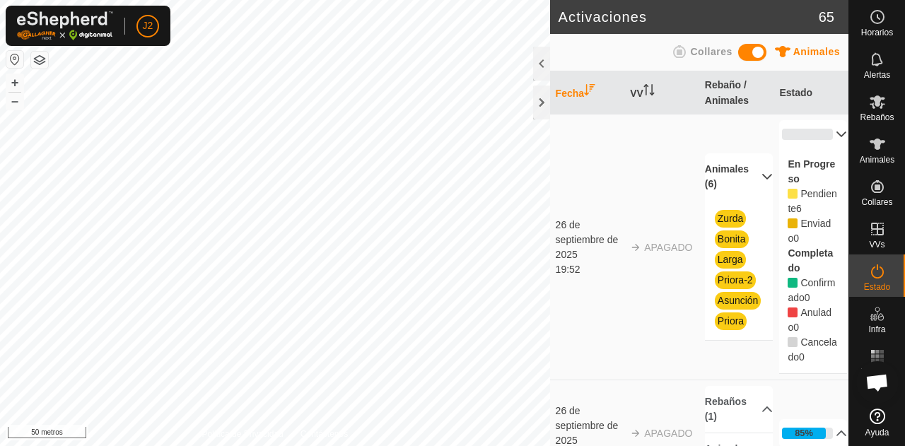
click at [829, 128] on p-accordion-header "0%" at bounding box center [814, 134] width 68 height 28
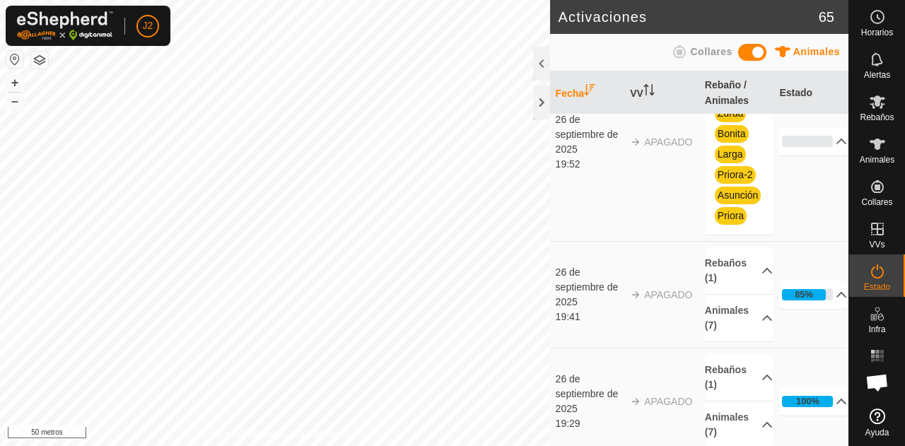
scroll to position [73, 0]
drag, startPoint x: 559, startPoint y: 334, endPoint x: 574, endPoint y: 336, distance: 15.7
click at [574, 324] on div "19:41" at bounding box center [590, 316] width 68 height 15
click at [649, 300] on font "APAGADO" at bounding box center [668, 294] width 48 height 11
drag, startPoint x: 689, startPoint y: 306, endPoint x: 630, endPoint y: 308, distance: 59.5
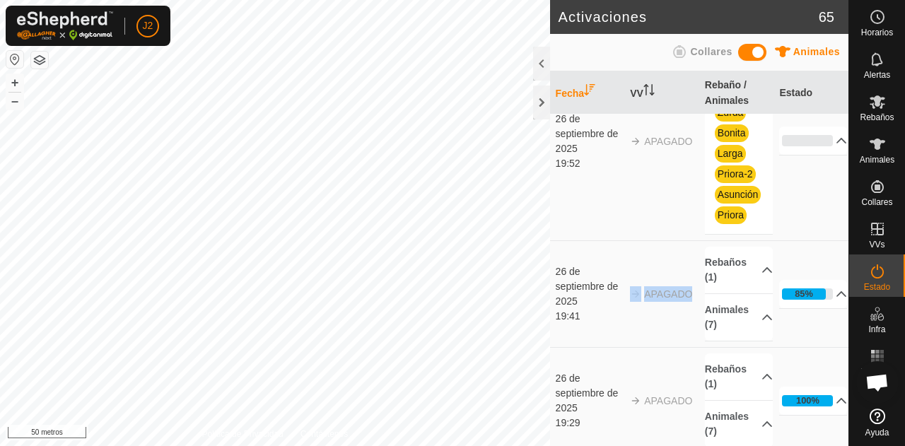
click at [630, 308] on td "APAGADO" at bounding box center [662, 294] width 75 height 107
click at [648, 320] on td "APAGADO" at bounding box center [662, 294] width 75 height 107
drag, startPoint x: 577, startPoint y: 332, endPoint x: 555, endPoint y: 333, distance: 22.0
click at [555, 333] on td "[DATE] 19:41" at bounding box center [587, 294] width 75 height 107
click at [730, 336] on p-accordion-header "Animales (7)" at bounding box center [739, 317] width 68 height 47
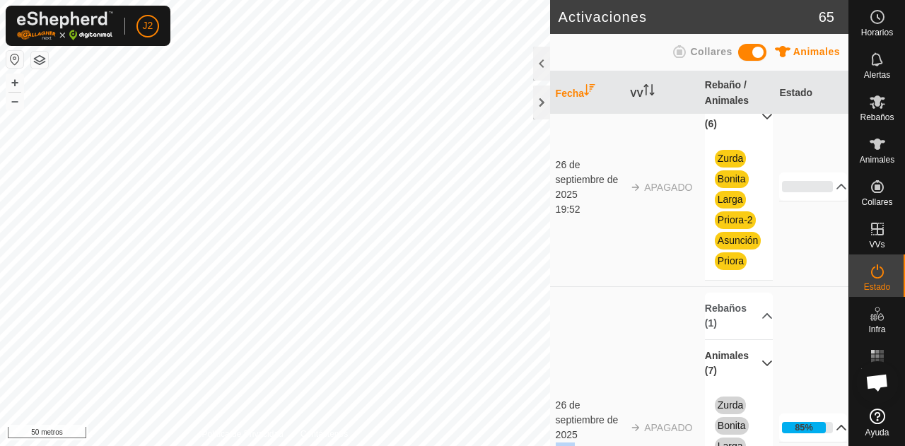
scroll to position [23, 0]
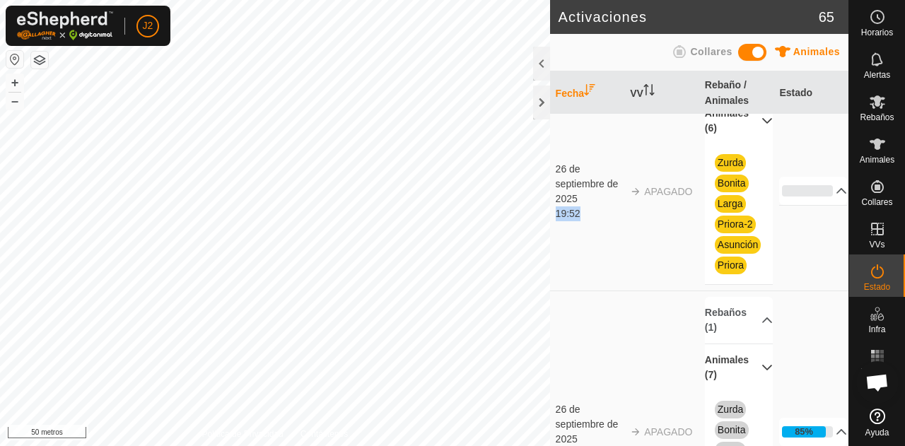
drag, startPoint x: 579, startPoint y: 219, endPoint x: 558, endPoint y: 223, distance: 20.8
click at [558, 219] on font "19:52" at bounding box center [568, 213] width 25 height 11
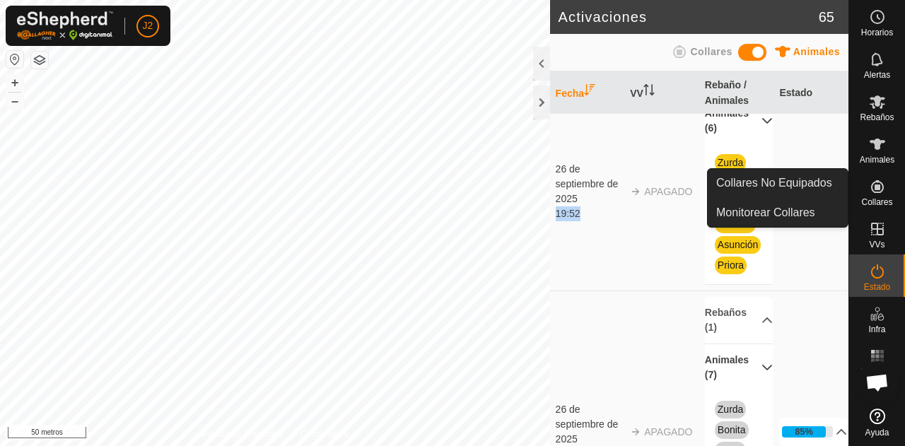
click at [872, 180] on icon at bounding box center [877, 186] width 17 height 17
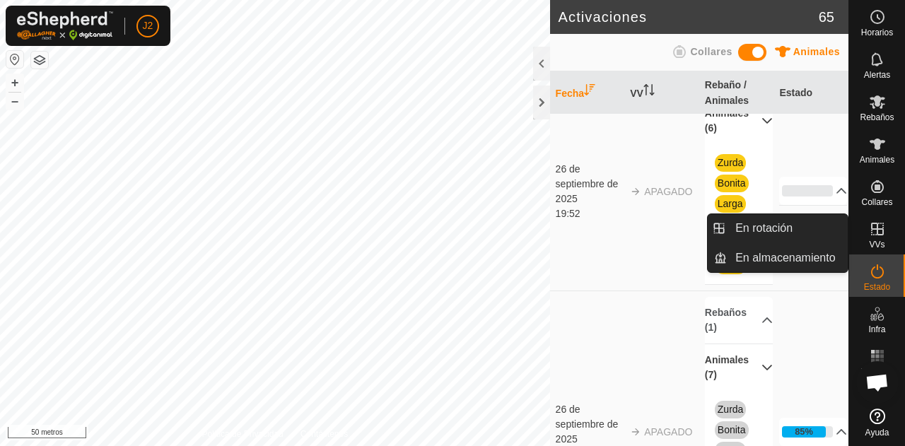
click at [771, 236] on link "En rotación" at bounding box center [787, 228] width 121 height 28
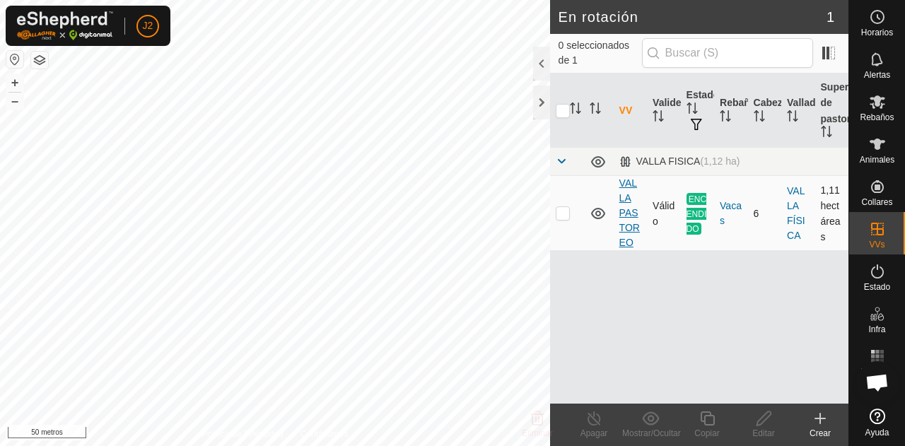
click at [620, 202] on font "VALLA PASTOREO" at bounding box center [630, 213] width 21 height 71
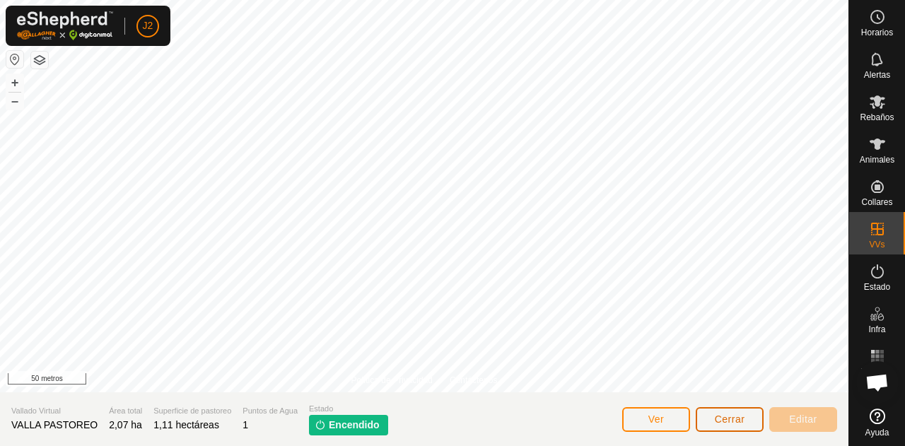
click at [719, 419] on font "Cerrar" at bounding box center [730, 419] width 30 height 11
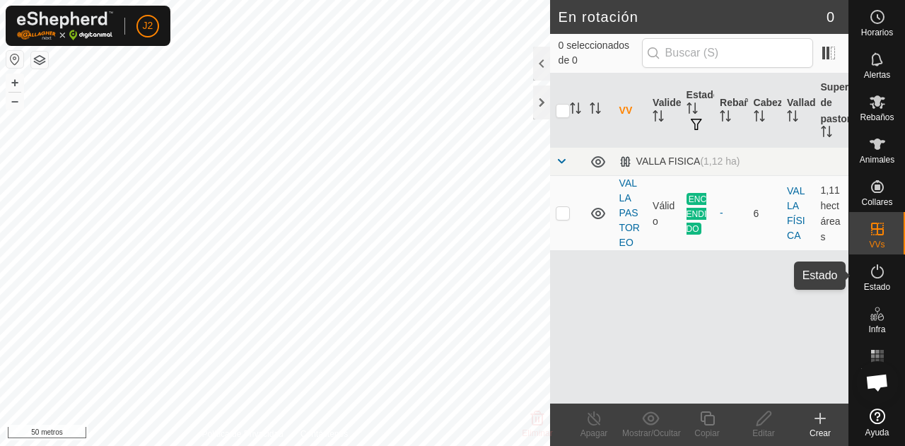
drag, startPoint x: 872, startPoint y: 284, endPoint x: 864, endPoint y: 281, distance: 7.6
click at [872, 284] on font "Estado" at bounding box center [877, 287] width 26 height 10
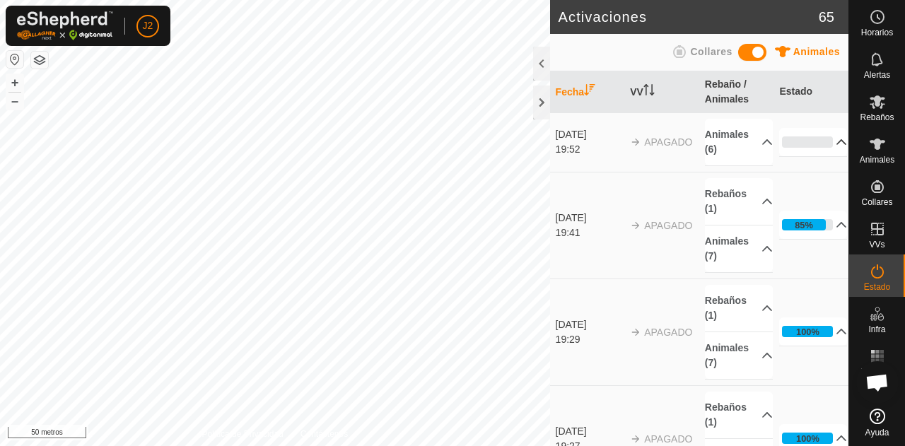
click at [827, 141] on p-accordion-header "0%" at bounding box center [814, 142] width 68 height 28
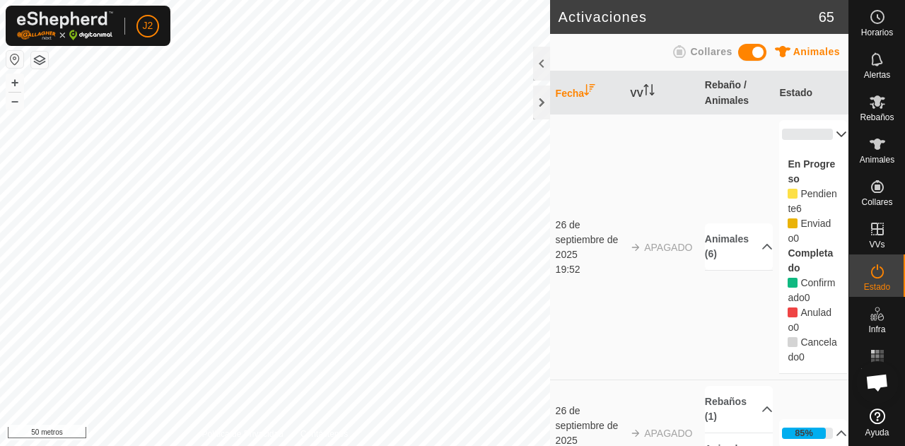
click at [658, 244] on font "APAGADO" at bounding box center [668, 247] width 48 height 11
click at [581, 236] on font "26 de septiembre de 2025" at bounding box center [587, 239] width 63 height 41
click at [730, 250] on p-accordion-header "Animales (6)" at bounding box center [739, 247] width 68 height 47
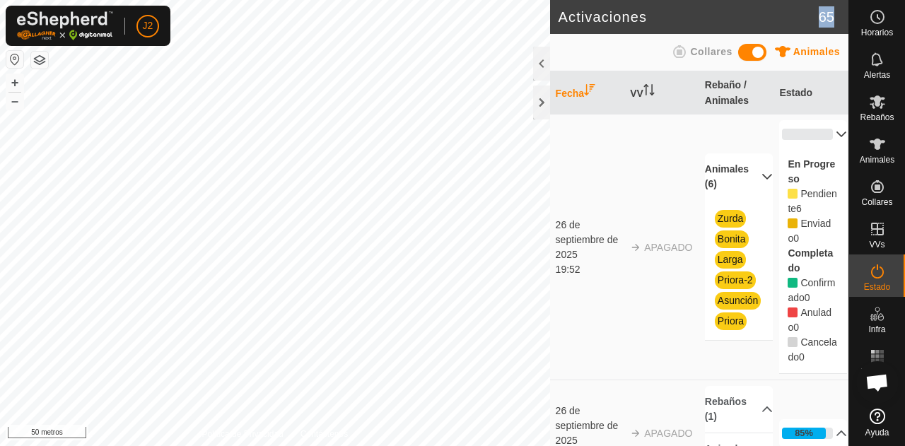
drag, startPoint x: 821, startPoint y: 21, endPoint x: 867, endPoint y: 22, distance: 46.0
click at [867, 22] on div "Horarios Alertas Rebaños Animales Collares VVs Estado Infra Mapa de Calor Ayuda…" at bounding box center [452, 223] width 905 height 446
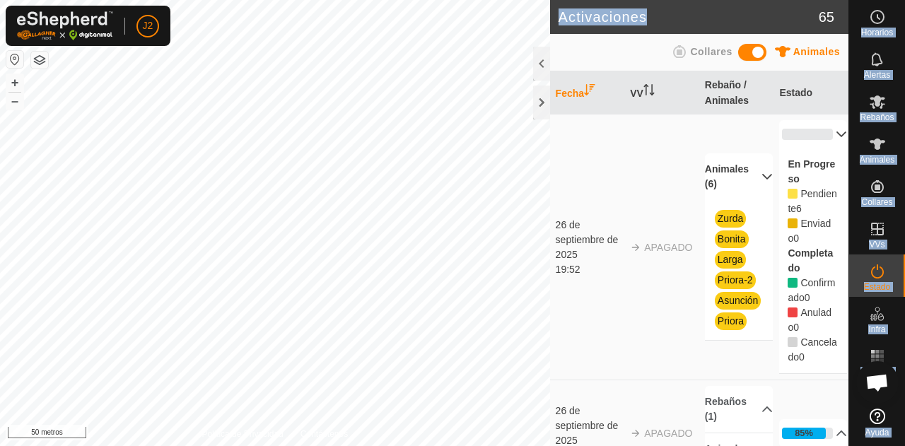
click at [821, 137] on p-accordion-header "0%" at bounding box center [814, 134] width 68 height 28
